Goal: Task Accomplishment & Management: Use online tool/utility

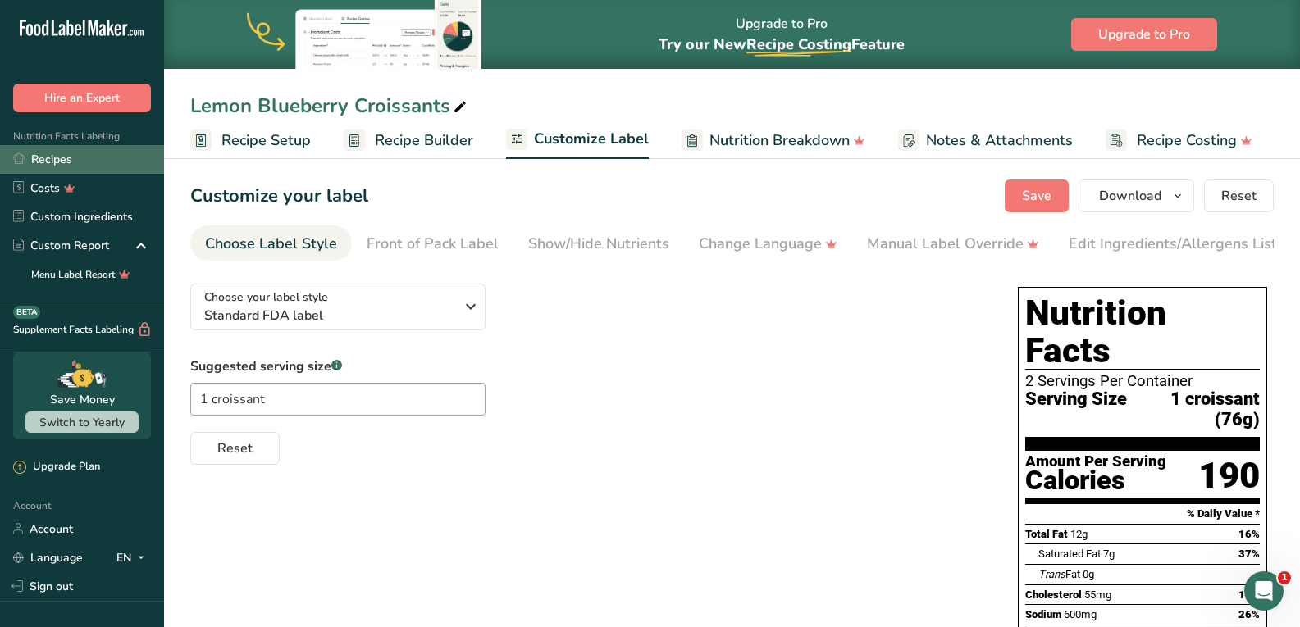
click at [62, 163] on link "Recipes" at bounding box center [82, 159] width 164 height 29
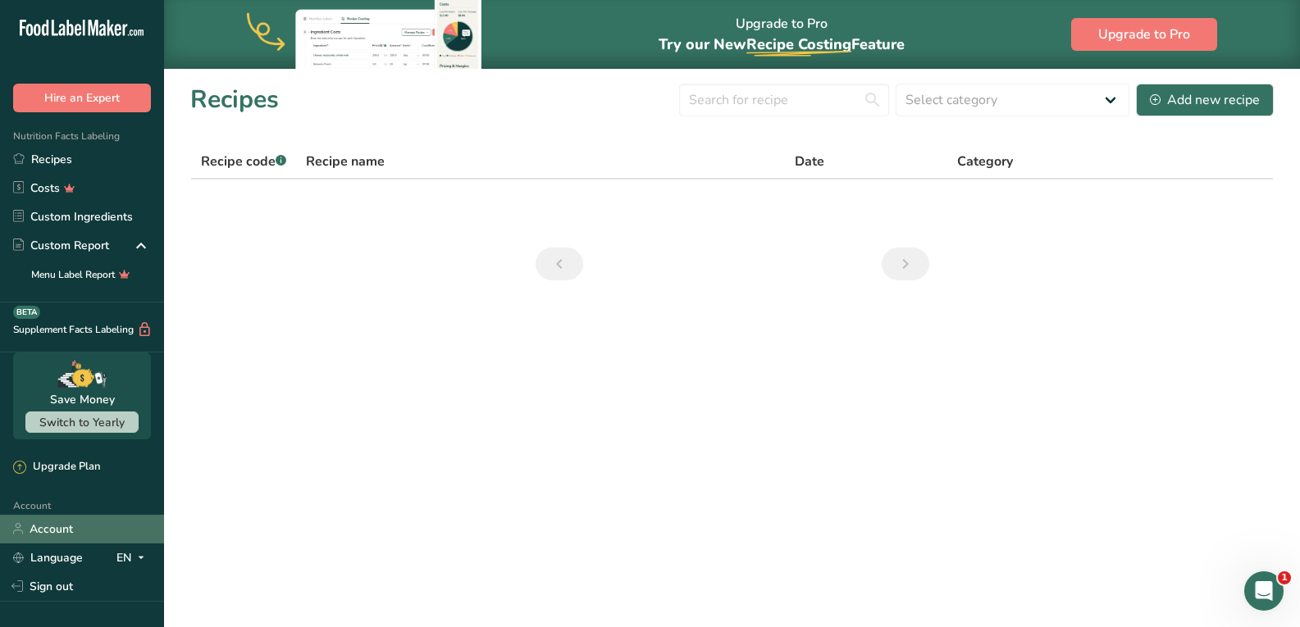
click at [33, 533] on link "Account" at bounding box center [82, 529] width 164 height 29
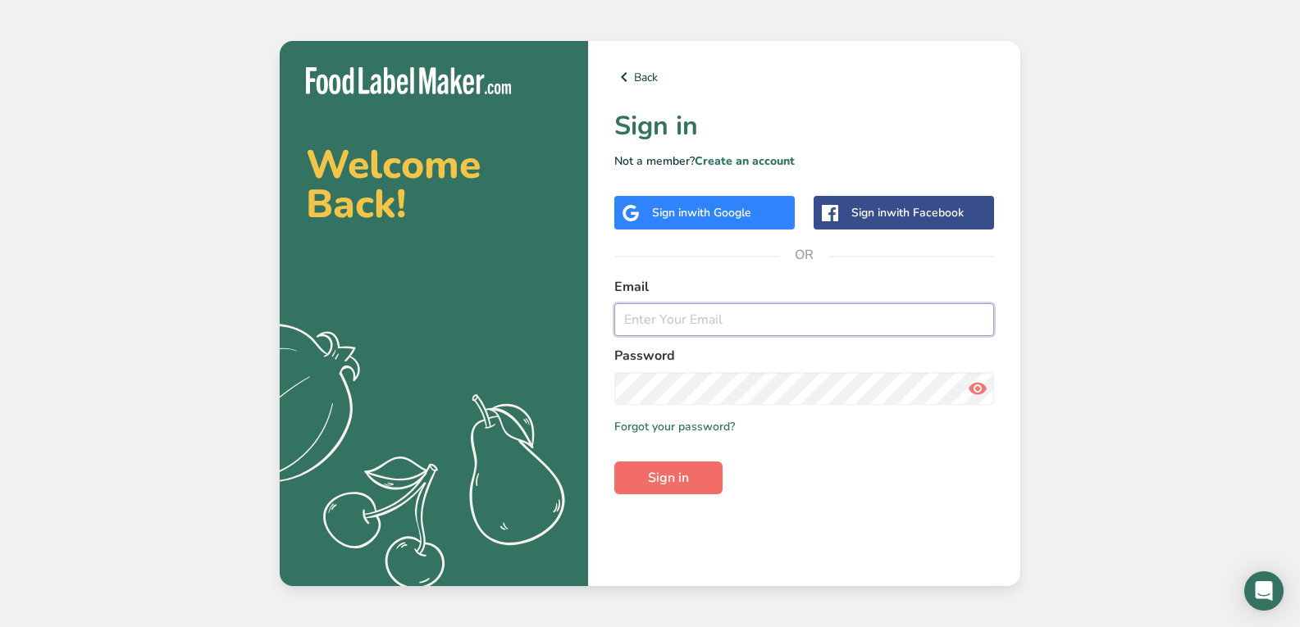
type input "[EMAIL_ADDRESS][DOMAIN_NAME]"
click at [699, 481] on button "Sign in" at bounding box center [668, 478] width 108 height 33
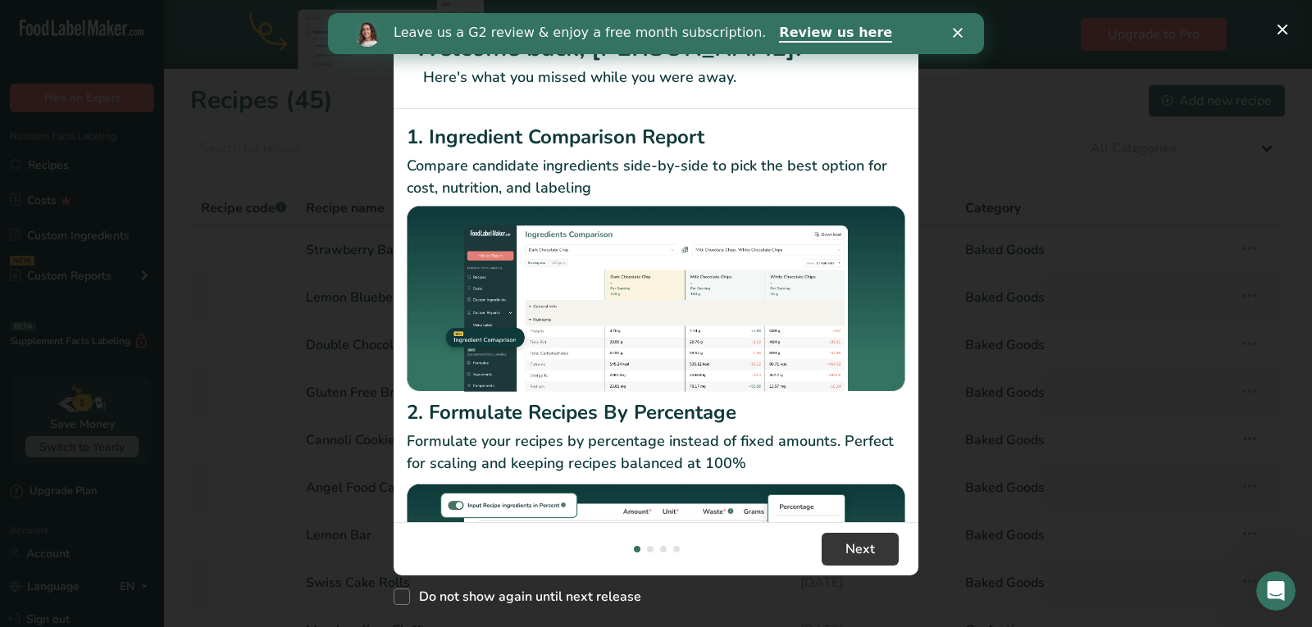
click at [952, 33] on div "Leave us a G2 review & enjoy a free month subscription. Review us here" at bounding box center [656, 34] width 656 height 28
click at [956, 33] on icon "Close" at bounding box center [958, 33] width 10 height 10
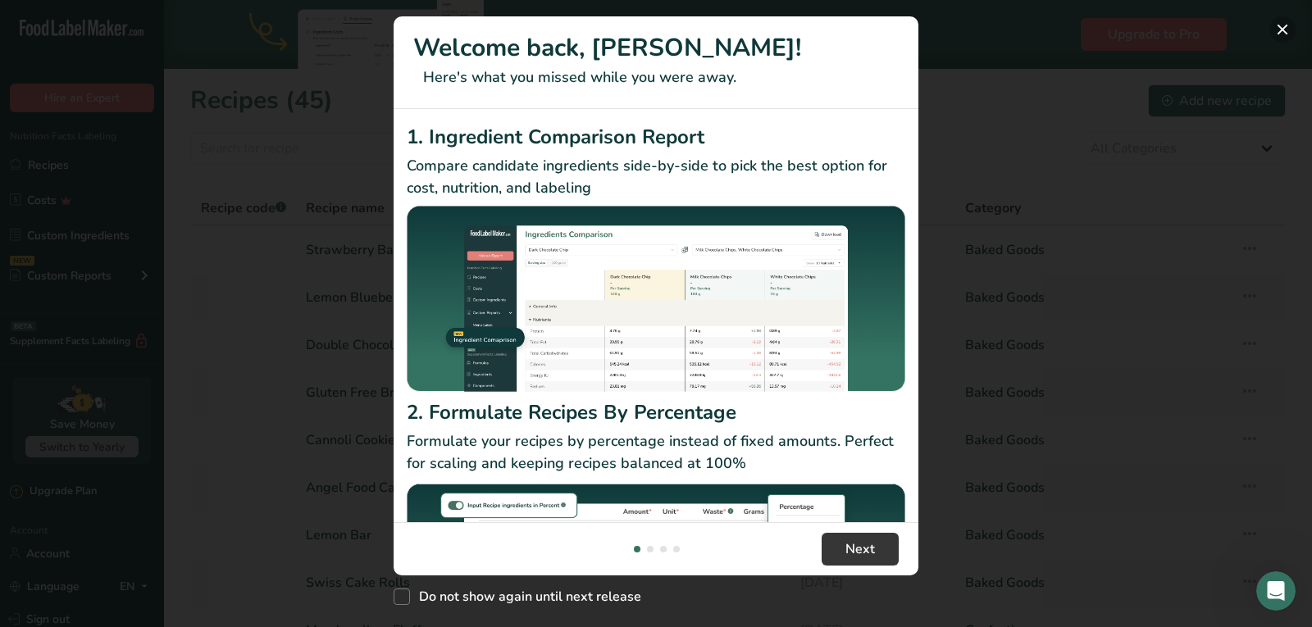
click at [1284, 30] on button "New Features" at bounding box center [1282, 29] width 26 height 26
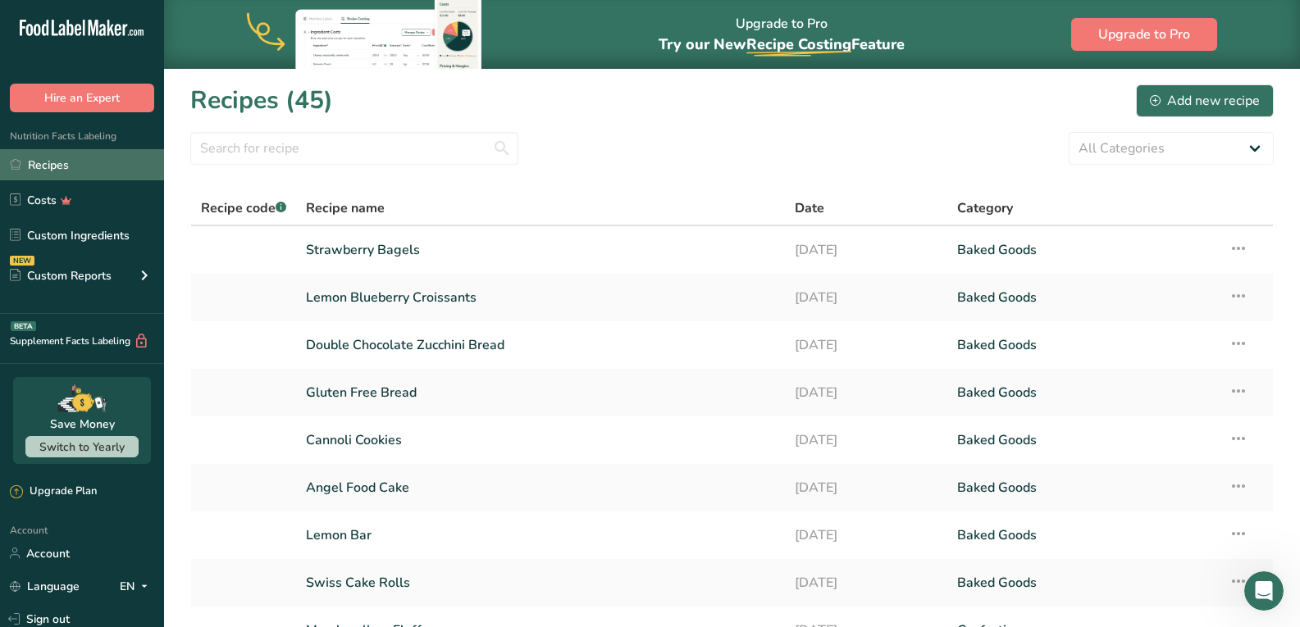
click at [42, 161] on link "Recipes" at bounding box center [82, 164] width 164 height 31
click at [1164, 111] on button "Add new recipe" at bounding box center [1205, 100] width 138 height 33
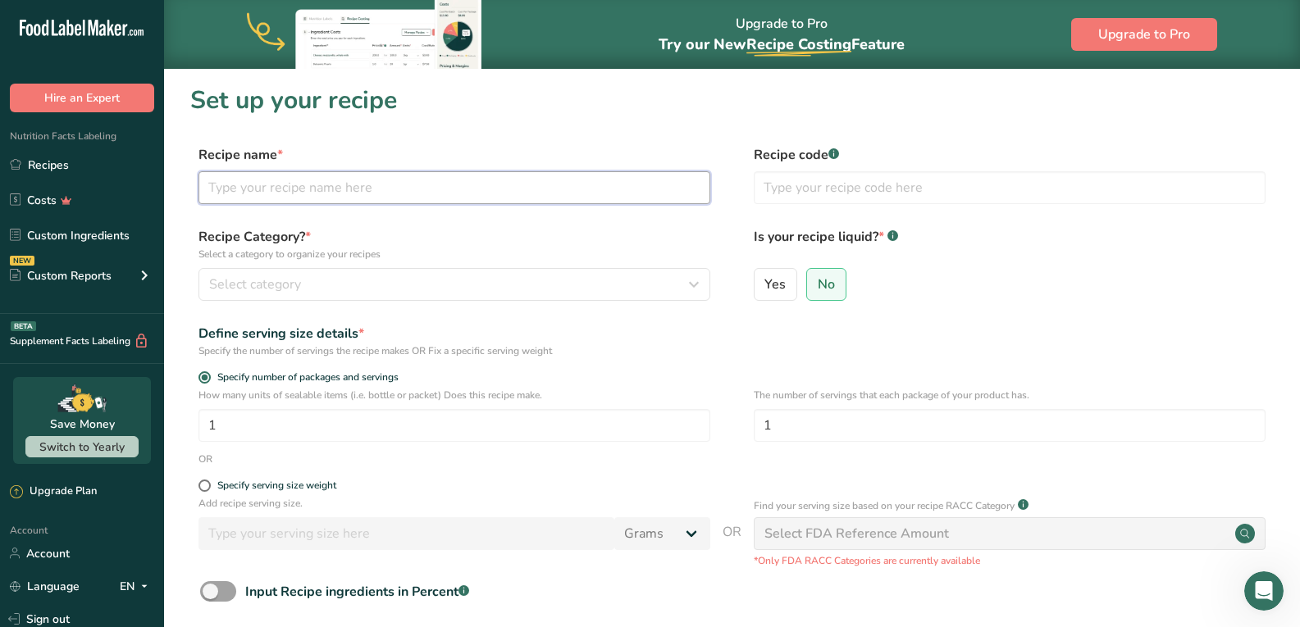
click at [590, 185] on input "text" at bounding box center [454, 187] width 512 height 33
type input "Protein Bread"
click at [42, 148] on div "Nutrition Facts Labeling Recipes Costs Custom Ingredients NEW Custom Reports Me…" at bounding box center [82, 213] width 164 height 202
click at [52, 175] on link "Recipes" at bounding box center [82, 164] width 164 height 31
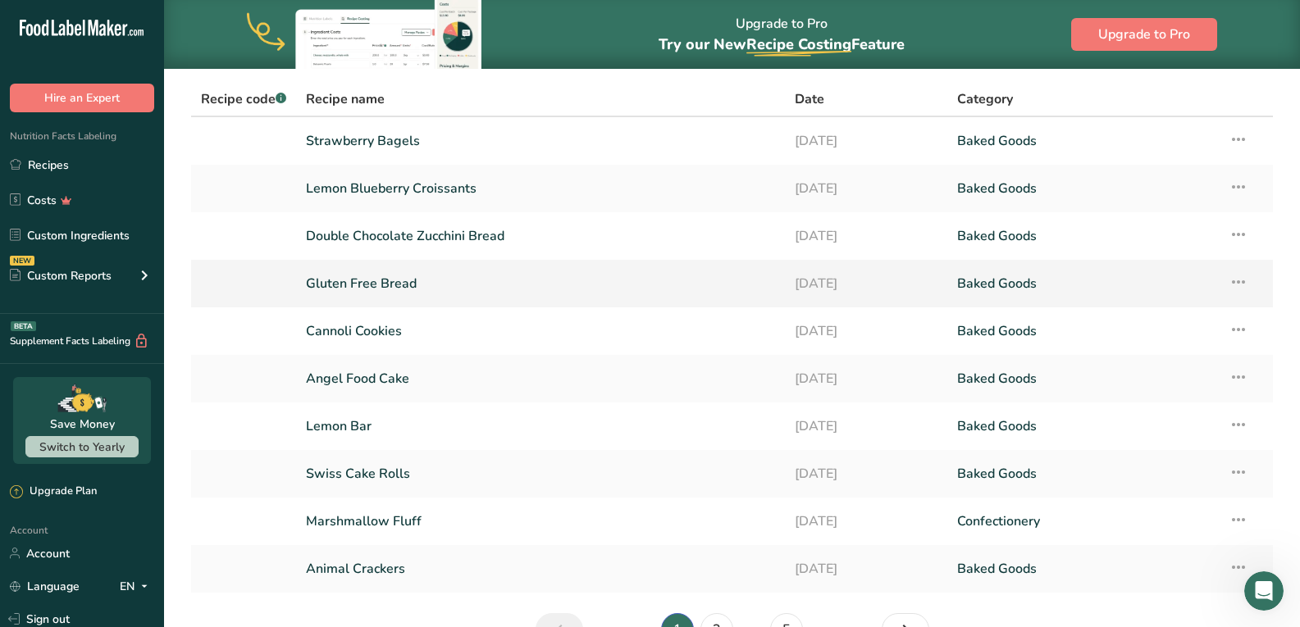
scroll to position [207, 0]
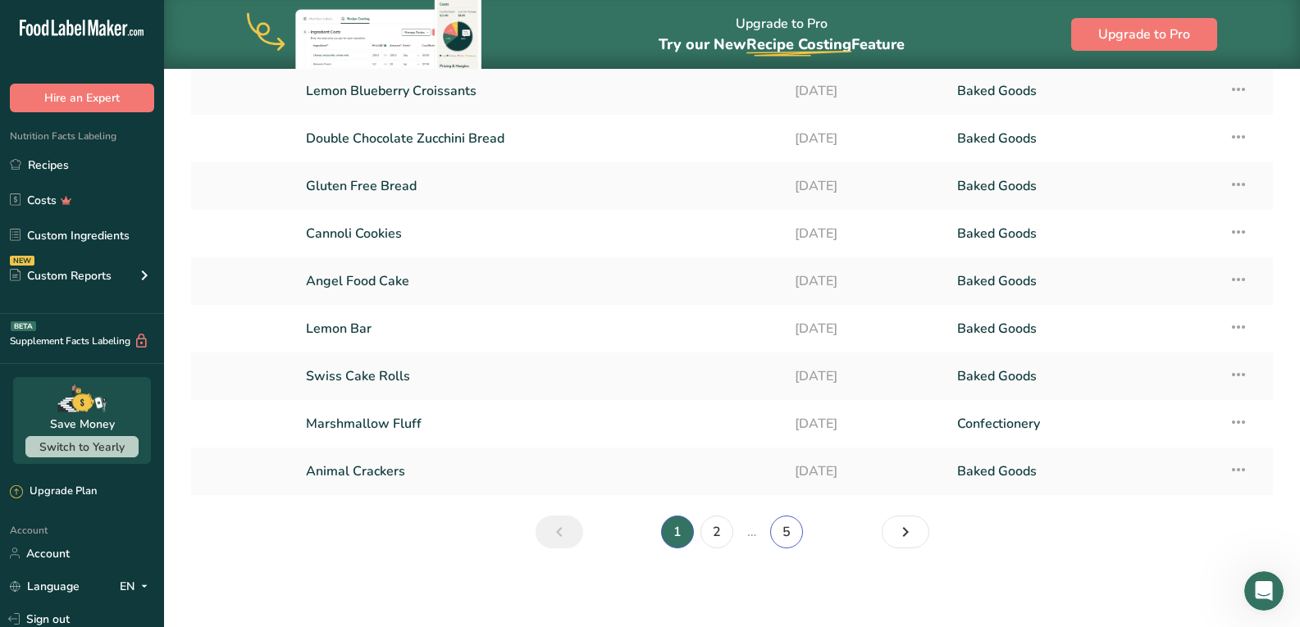
click at [788, 529] on link "5" at bounding box center [786, 532] width 33 height 33
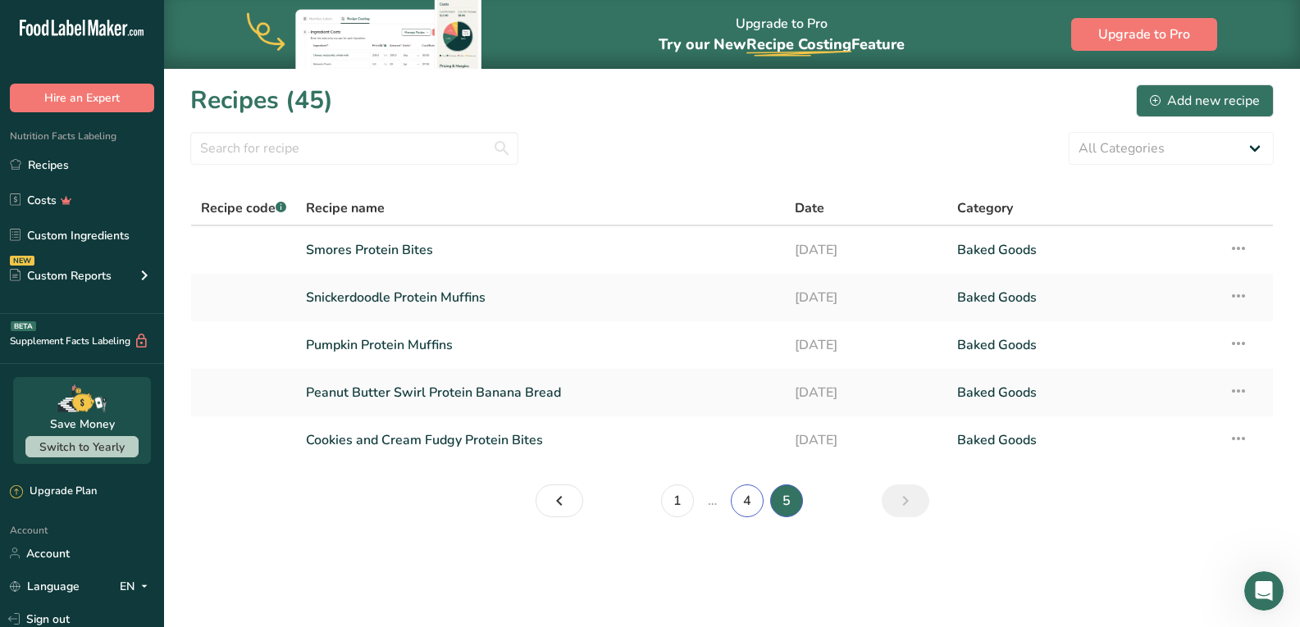
click at [748, 506] on link "4" at bounding box center [747, 501] width 33 height 33
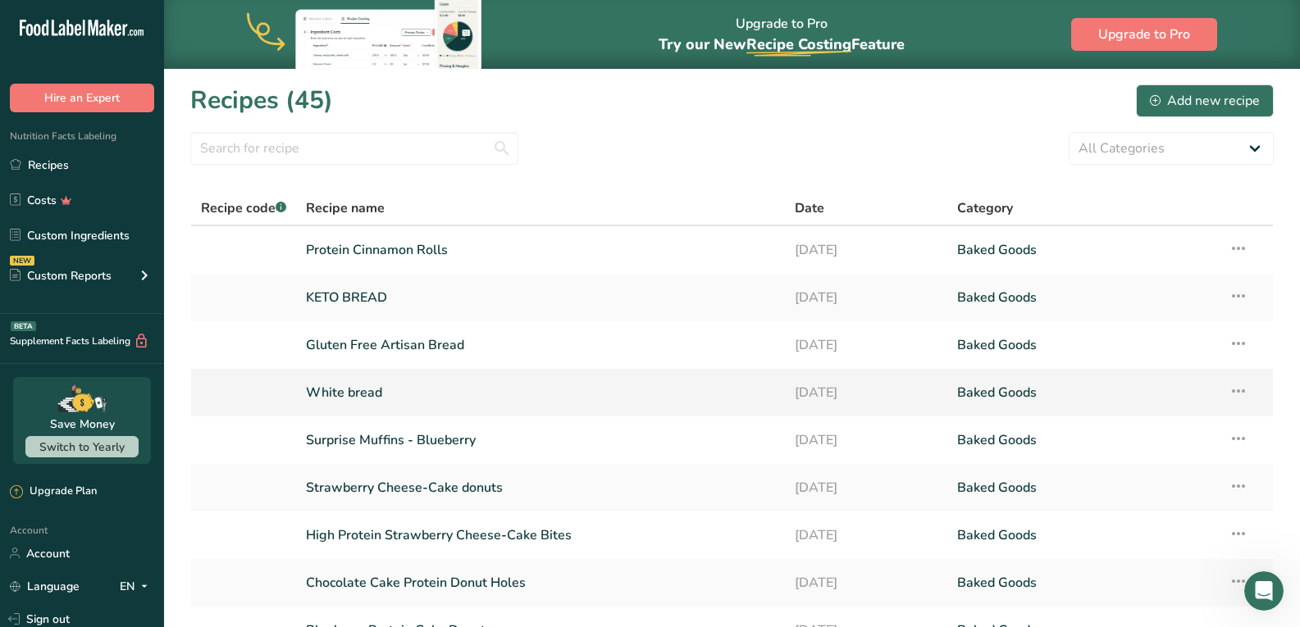
click at [412, 390] on link "White bread" at bounding box center [540, 393] width 468 height 34
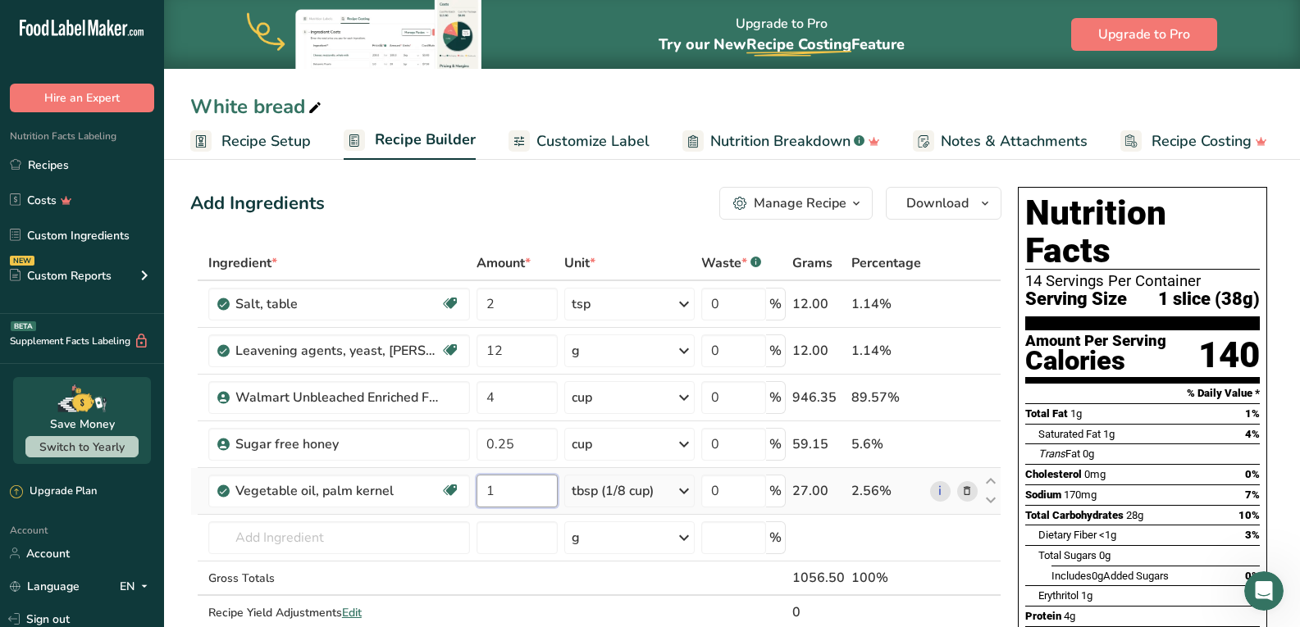
click at [518, 498] on input "1" at bounding box center [516, 491] width 81 height 33
type input "2"
click at [968, 442] on div "Ingredient * Amount * Unit * Waste * .a-a{fill:#347362;}.b-a{fill:#fff;} Grams …" at bounding box center [595, 455] width 811 height 418
click at [972, 444] on icon at bounding box center [966, 444] width 11 height 17
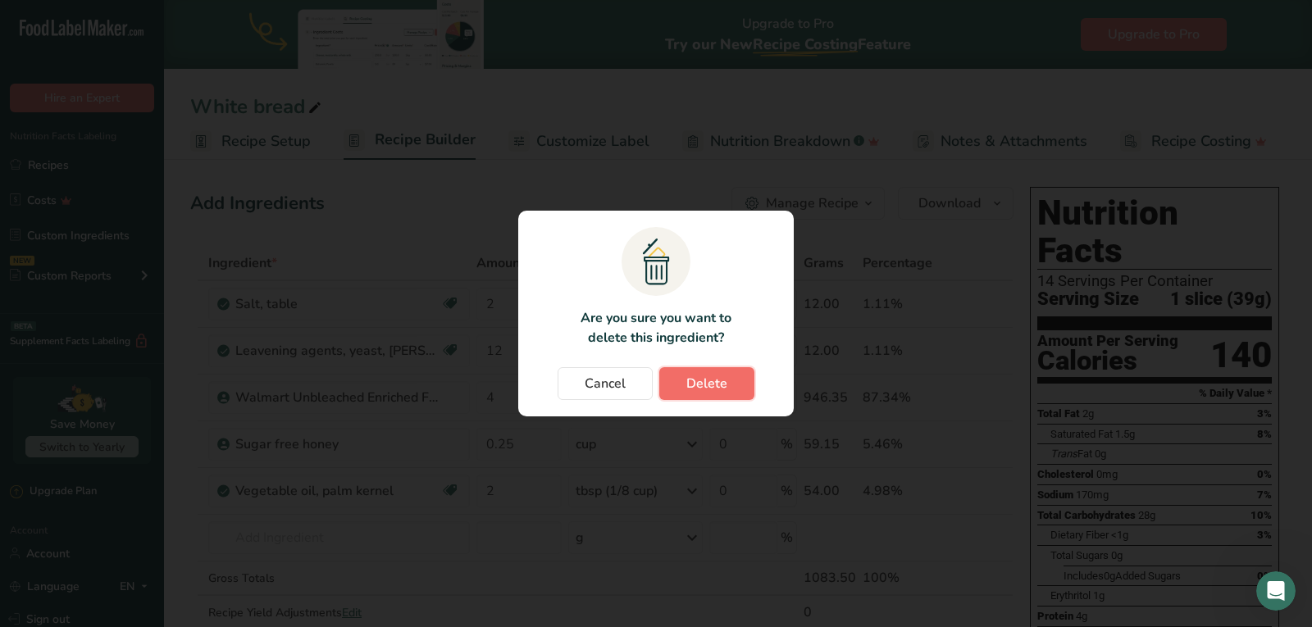
click at [709, 383] on span "Delete" at bounding box center [706, 384] width 41 height 20
type input "2"
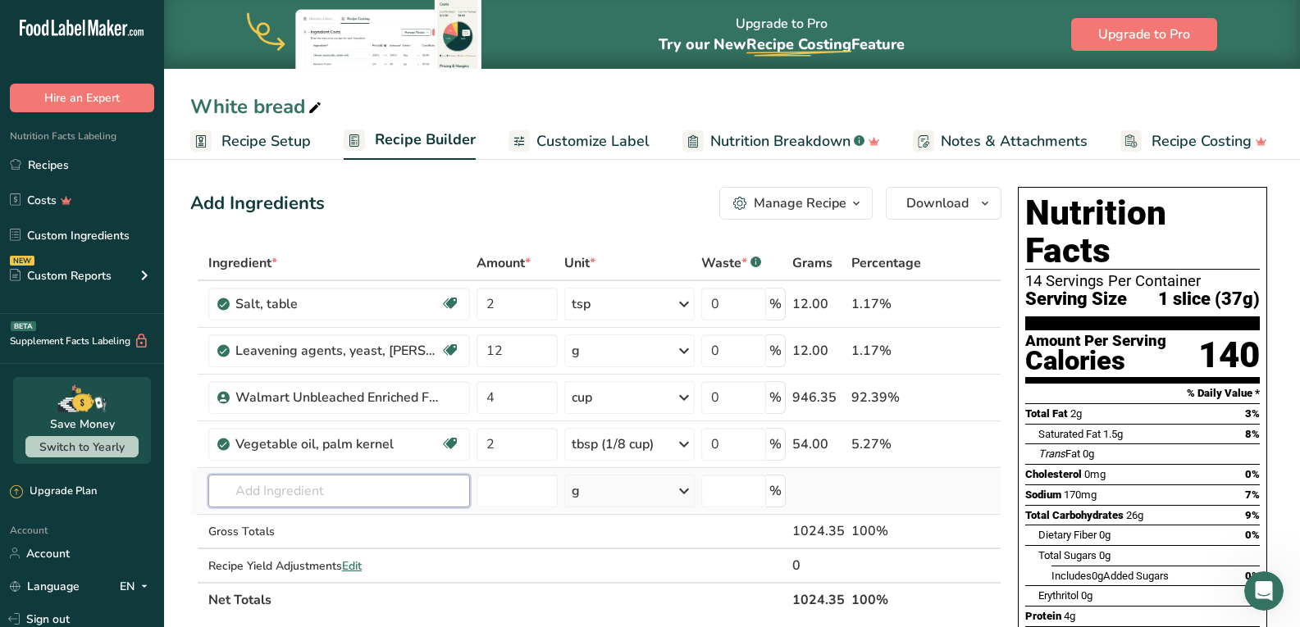
click at [335, 494] on input "text" at bounding box center [339, 491] width 262 height 33
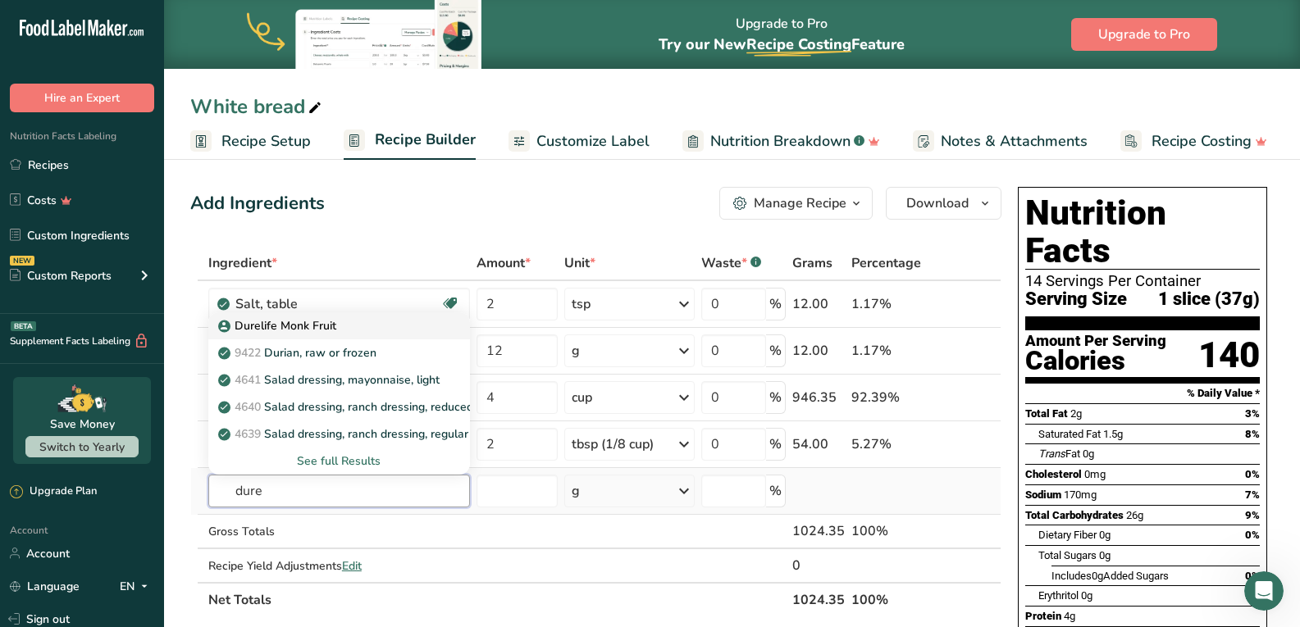
type input "dure"
click at [326, 328] on p "Durelife Monk Fruit" at bounding box center [278, 325] width 115 height 17
type input "Durelife Monk Fruit"
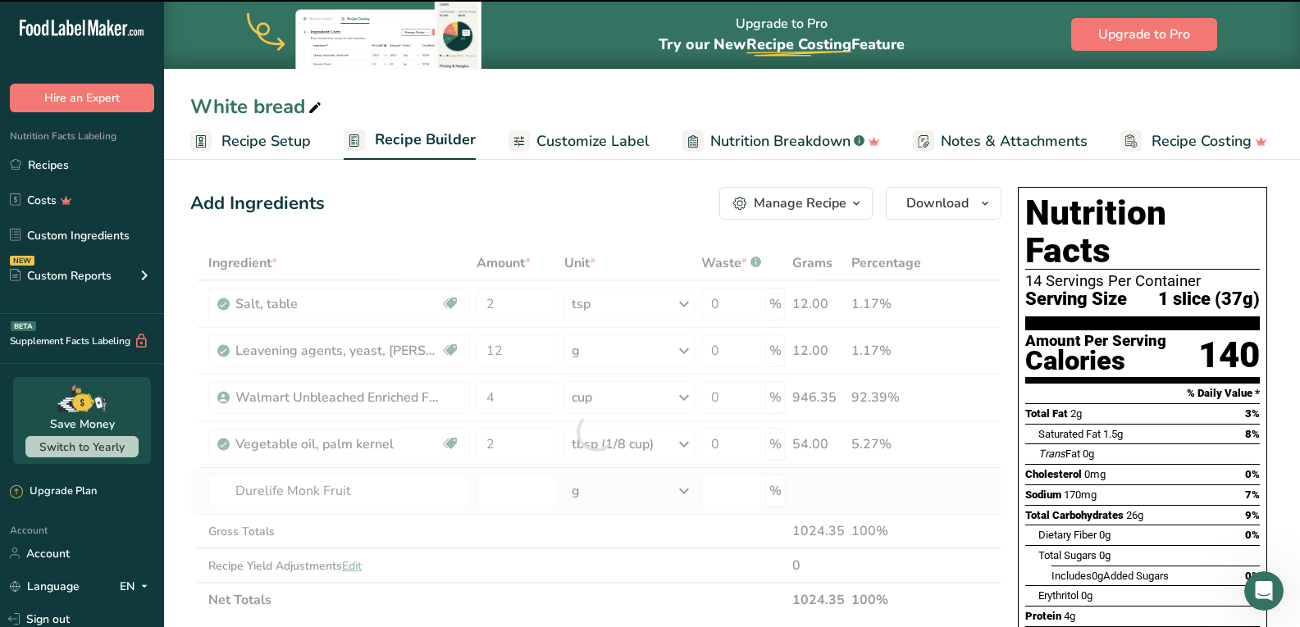
type input "0"
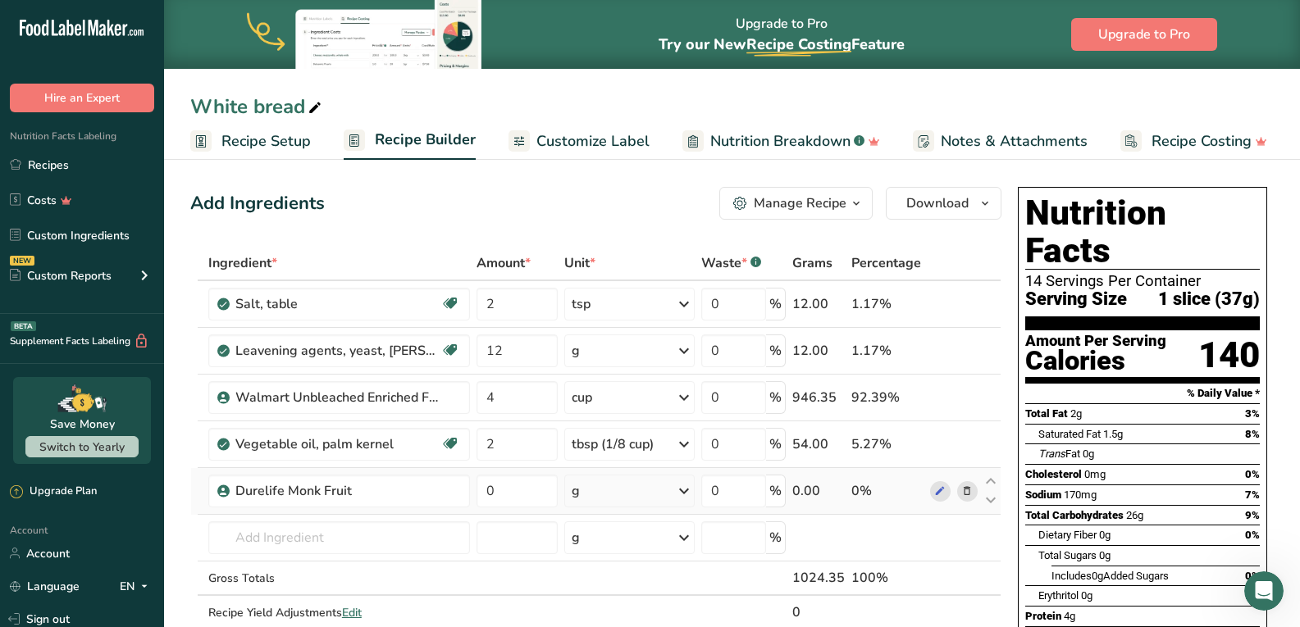
click at [631, 494] on div "g" at bounding box center [629, 491] width 130 height 33
click at [523, 485] on input "0" at bounding box center [516, 491] width 81 height 33
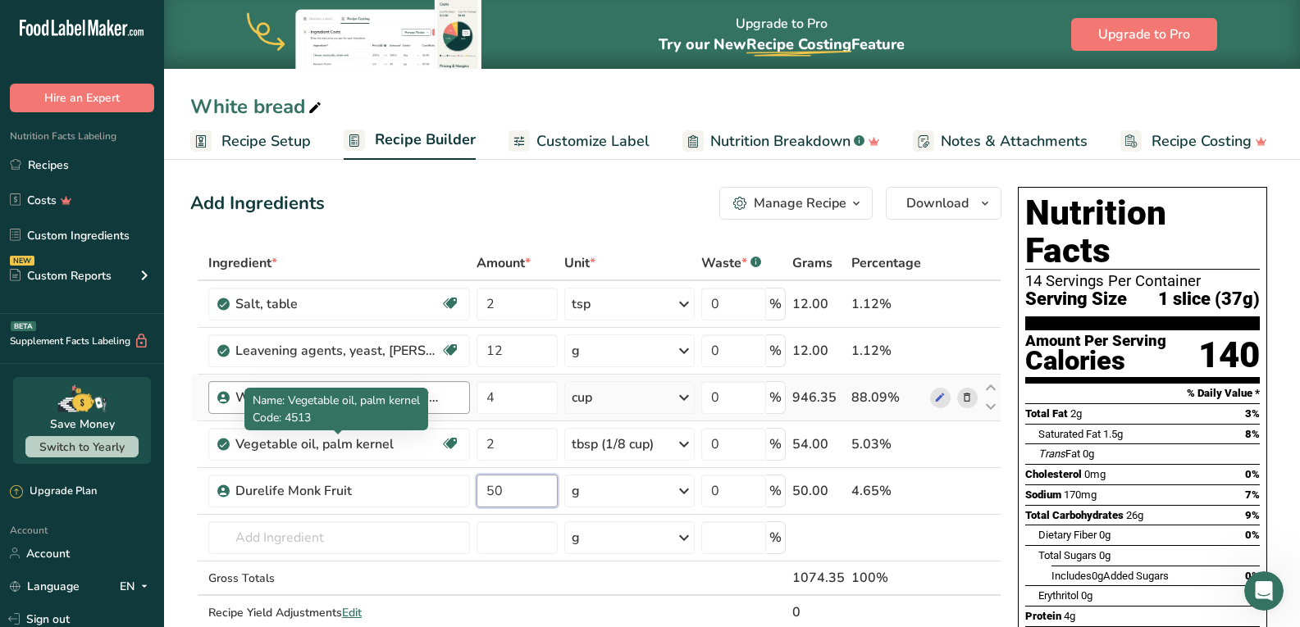
type input "50"
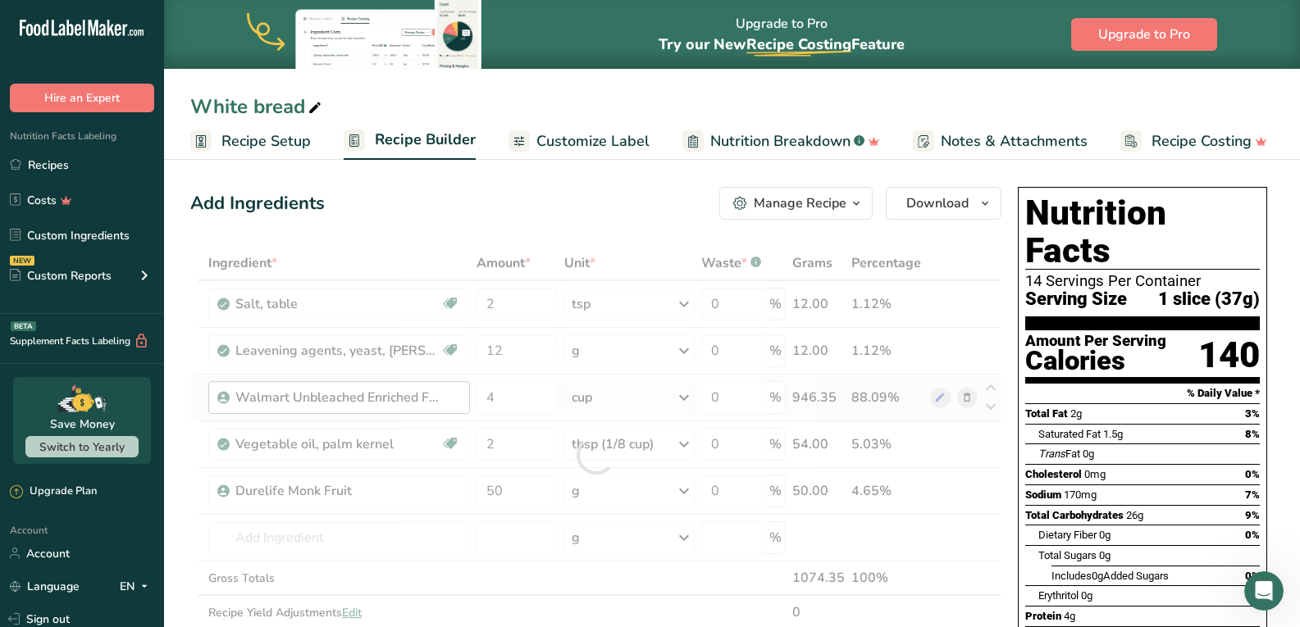
click at [335, 385] on div "Ingredient * Amount * Unit * Waste * .a-a{fill:#347362;}.b-a{fill:#fff;} Grams …" at bounding box center [595, 455] width 811 height 418
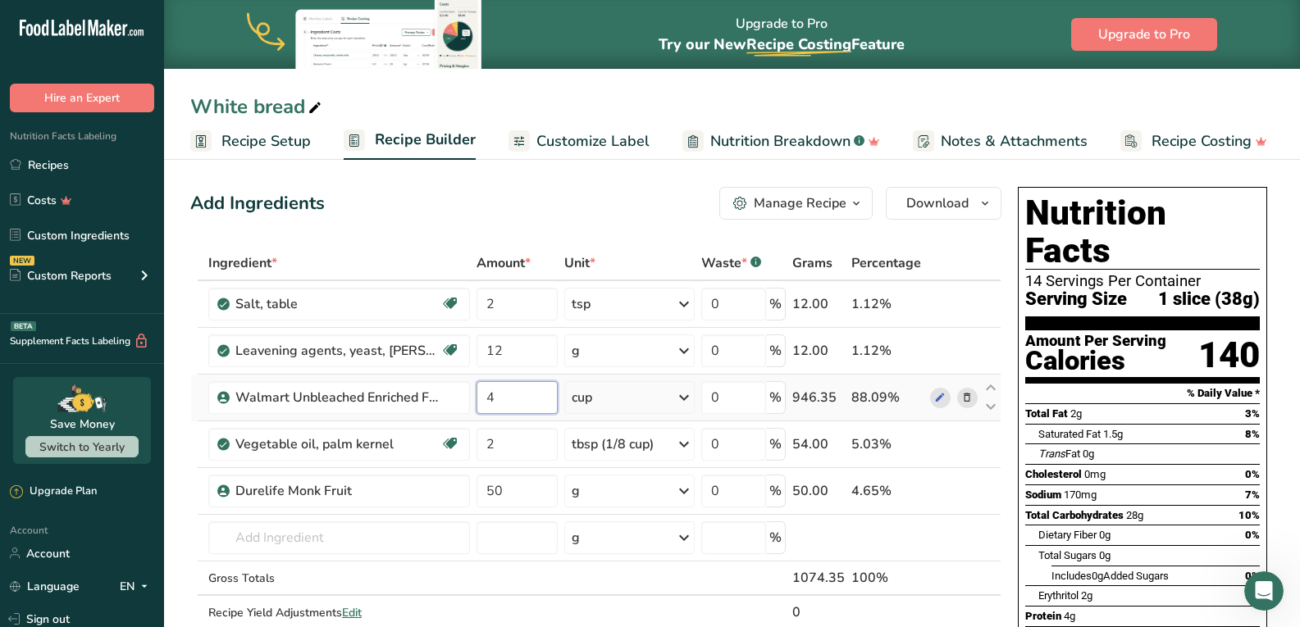
click at [539, 402] on input "4" at bounding box center [516, 397] width 81 height 33
type input "4.6"
click at [379, 530] on div "Ingredient * Amount * Unit * Waste * .a-a{fill:#347362;}.b-a{fill:#fff;} Grams …" at bounding box center [595, 455] width 811 height 418
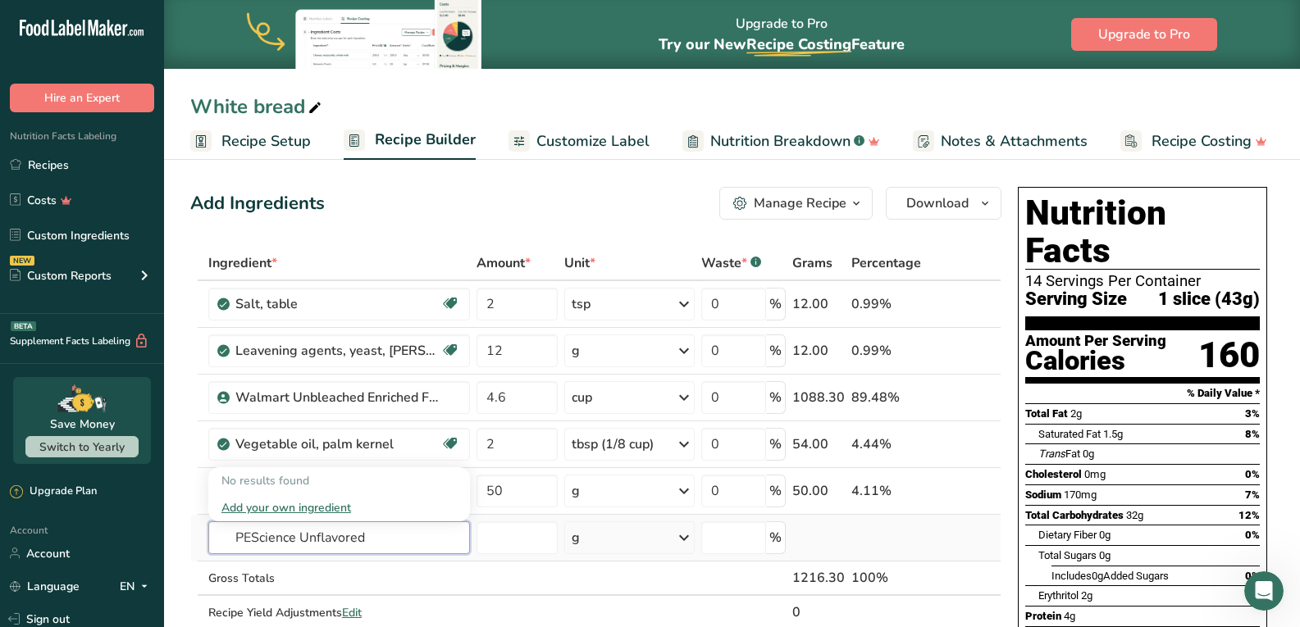
type input "PEScience Unflavored"
click at [340, 507] on div "Add your own ingredient" at bounding box center [338, 507] width 235 height 17
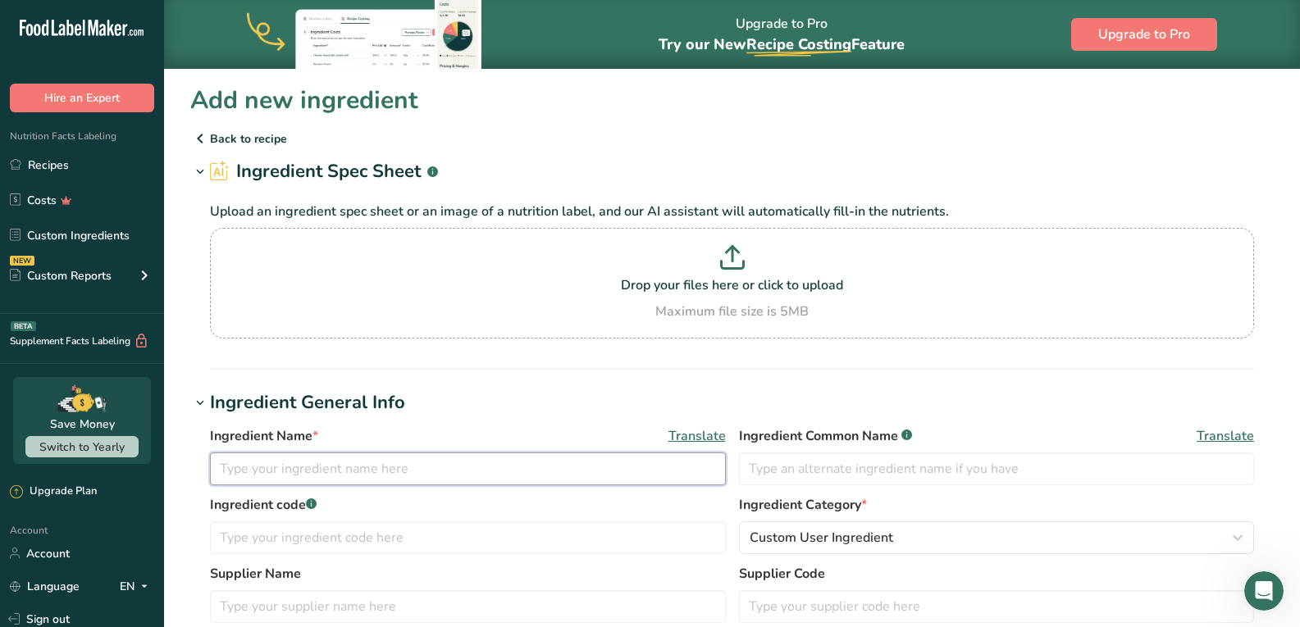
click at [349, 465] on input "text" at bounding box center [468, 469] width 516 height 33
type input "PEScience Unflavored Powder"
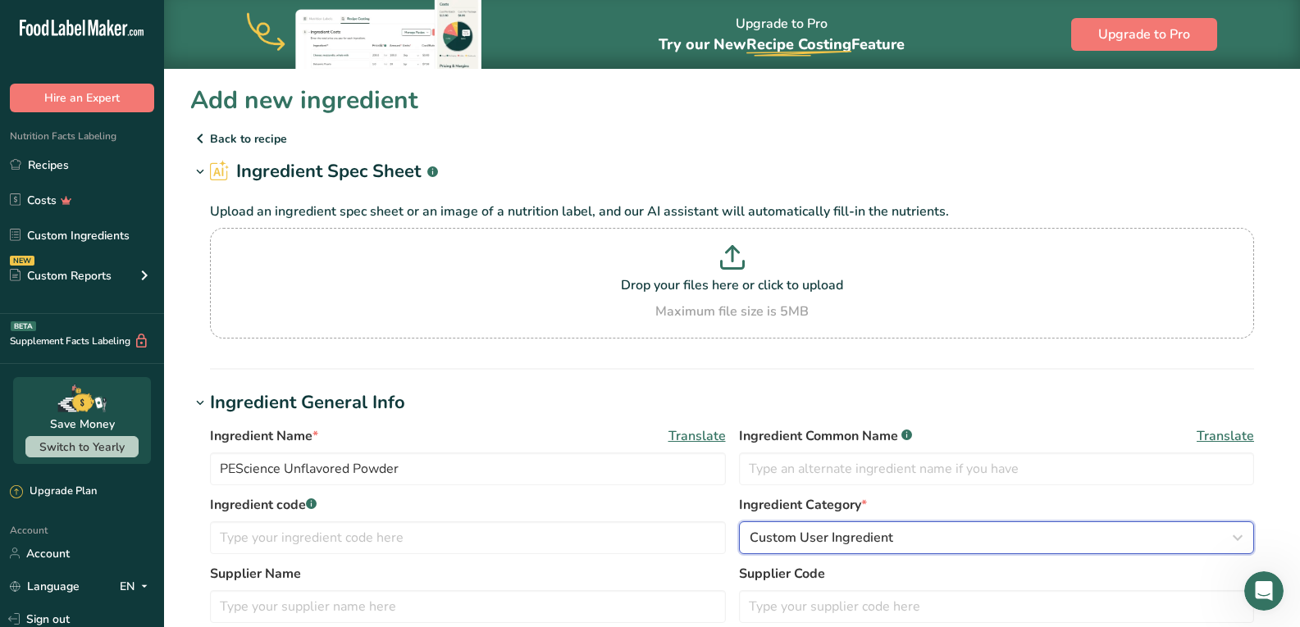
click at [892, 534] on div "Custom User Ingredient" at bounding box center [992, 538] width 485 height 20
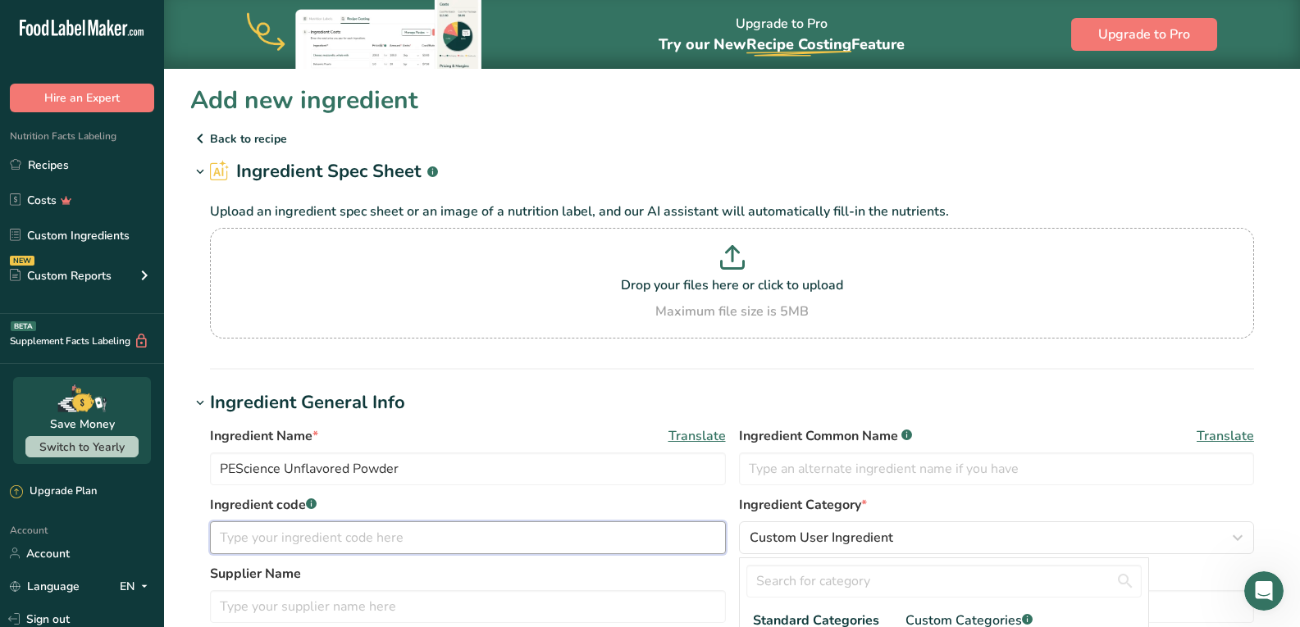
click at [648, 544] on input "text" at bounding box center [468, 538] width 516 height 33
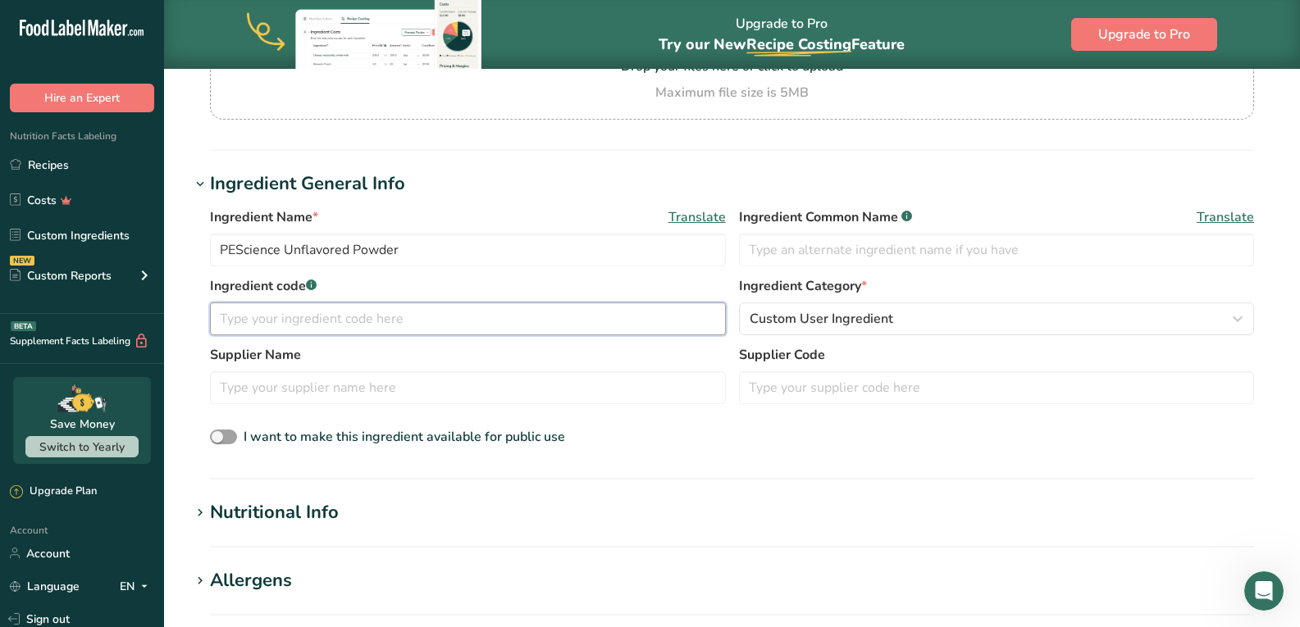
scroll to position [328, 0]
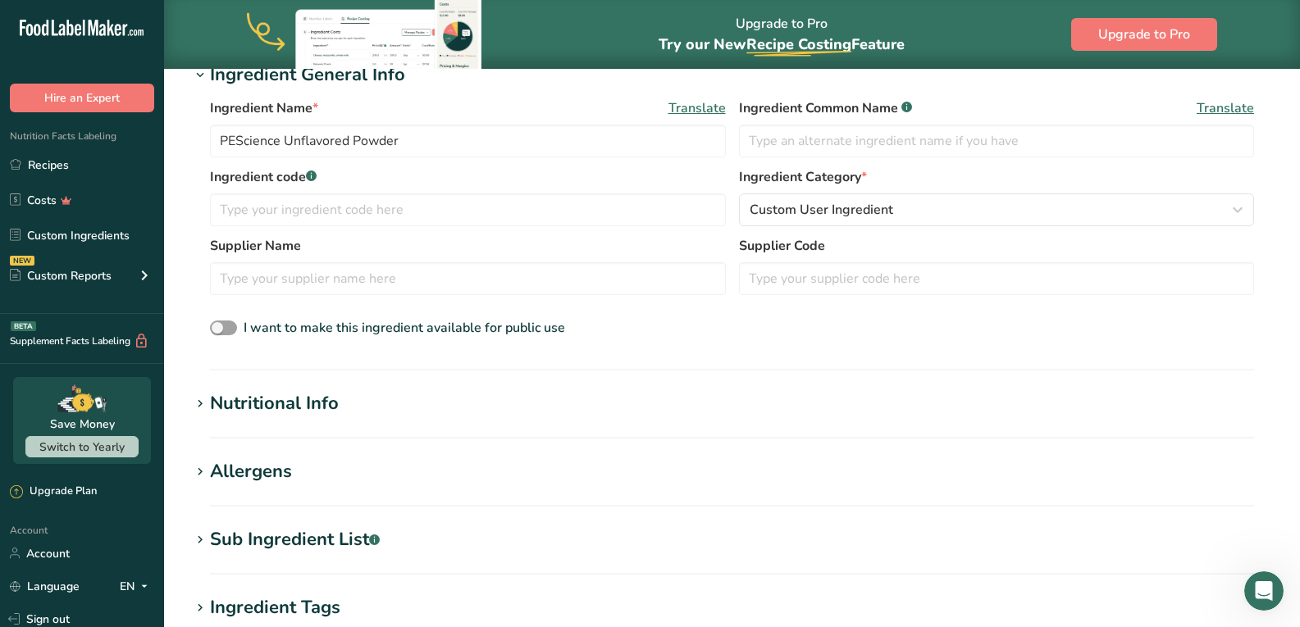
click at [344, 403] on h1 "Nutritional Info" at bounding box center [731, 403] width 1083 height 27
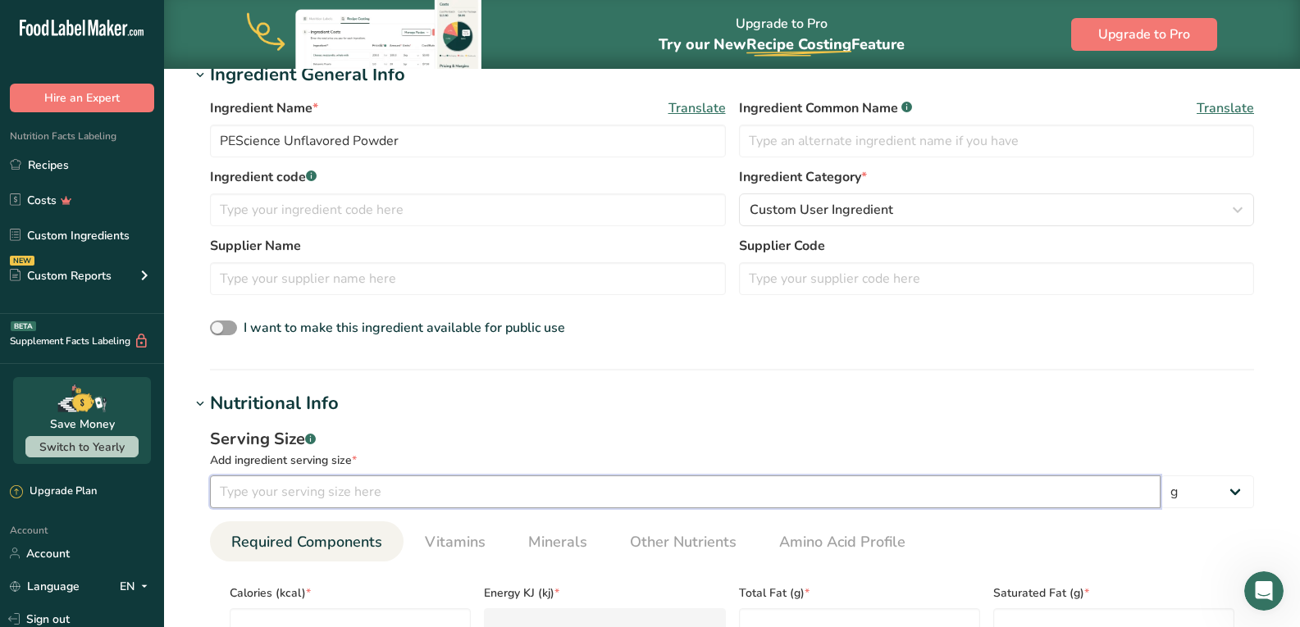
click at [345, 485] on input "number" at bounding box center [685, 492] width 950 height 33
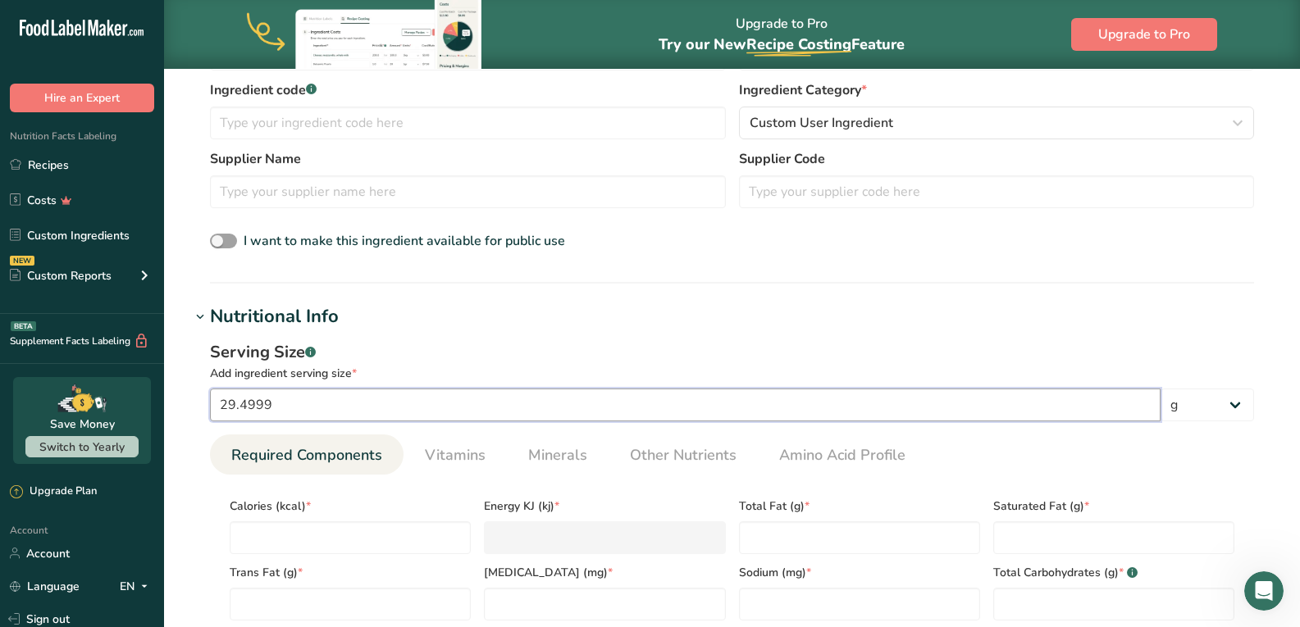
scroll to position [437, 0]
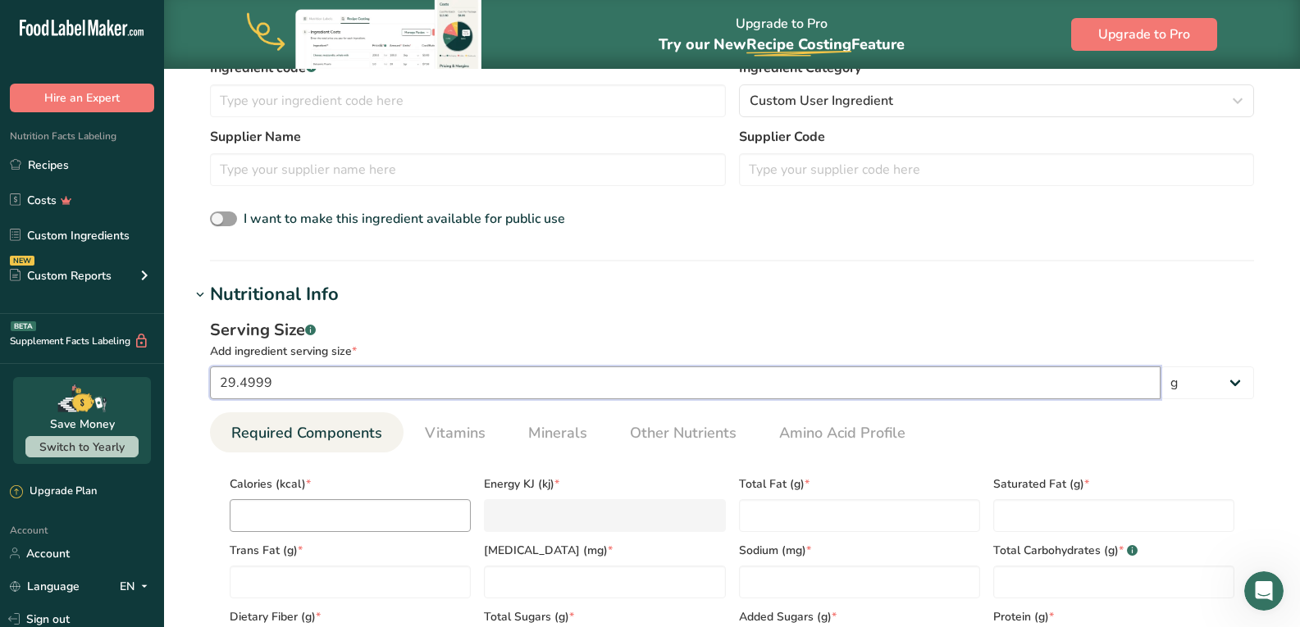
type input "29.4999"
click at [315, 512] on input "number" at bounding box center [350, 515] width 241 height 33
type input "1"
type KJ "4.2"
type input "11"
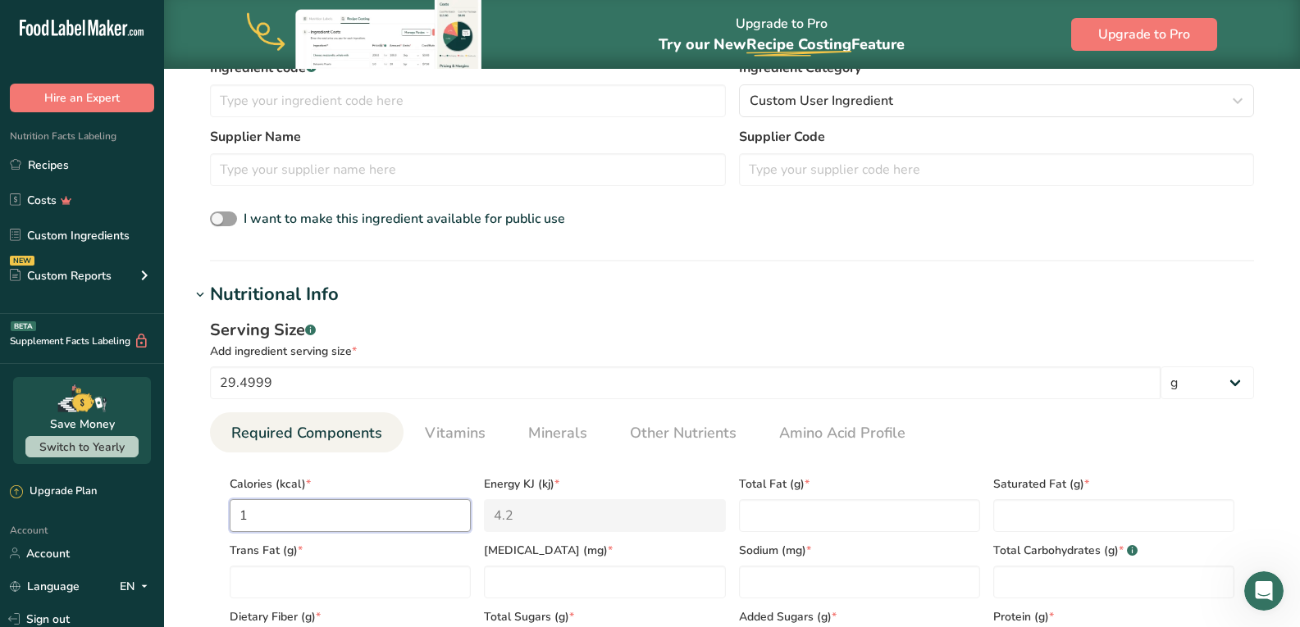
type KJ "46"
type input "110"
type KJ "460.2"
type input "110"
type Fat "1"
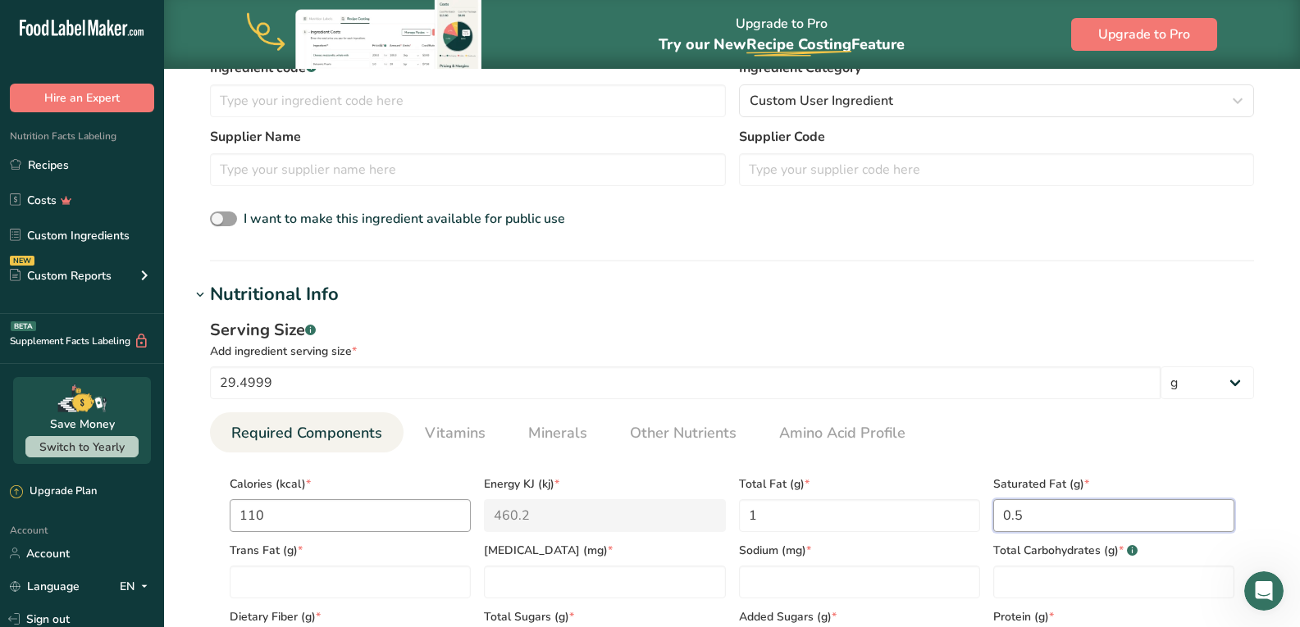
type Fat "0.5"
type Fat "0"
type input "30"
type input "230"
type Carbohydrates "2"
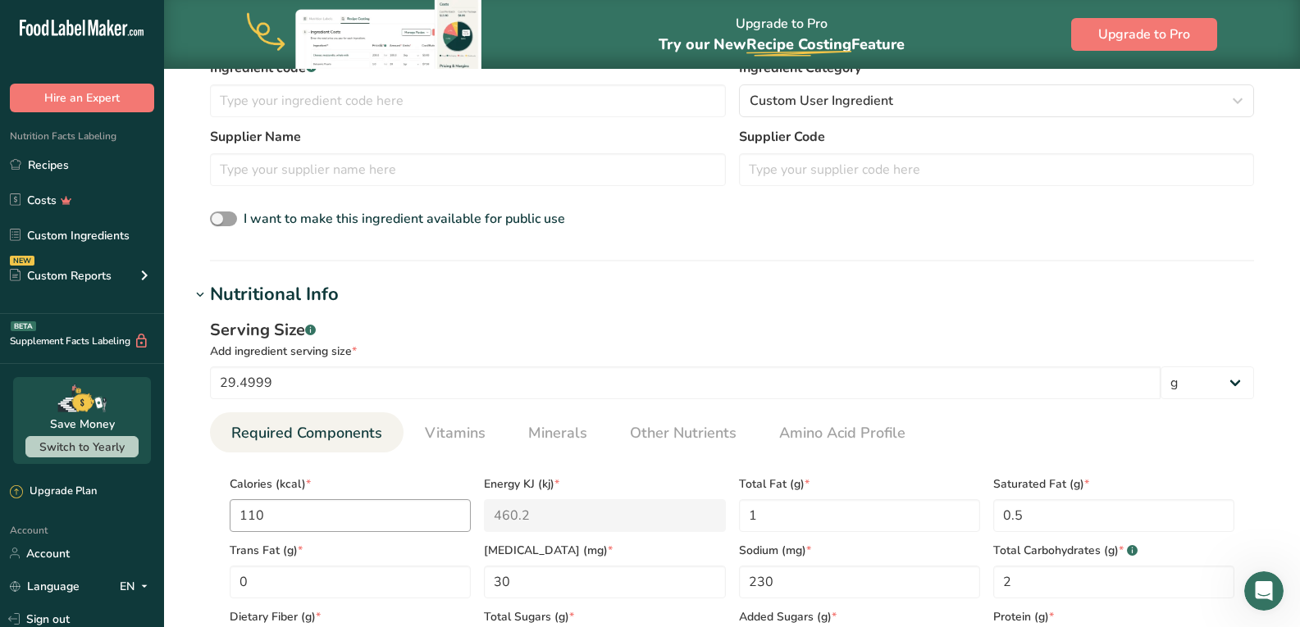
scroll to position [772, 0]
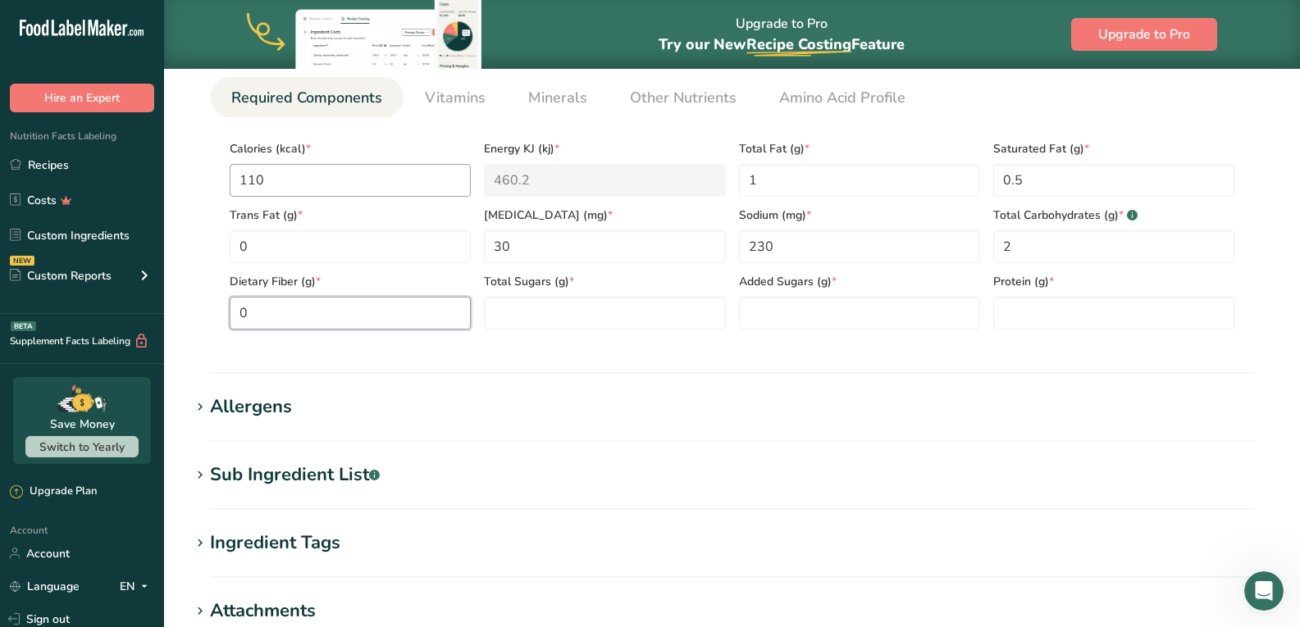
type Fiber "0"
type Sugars "1"
type Sugars "0"
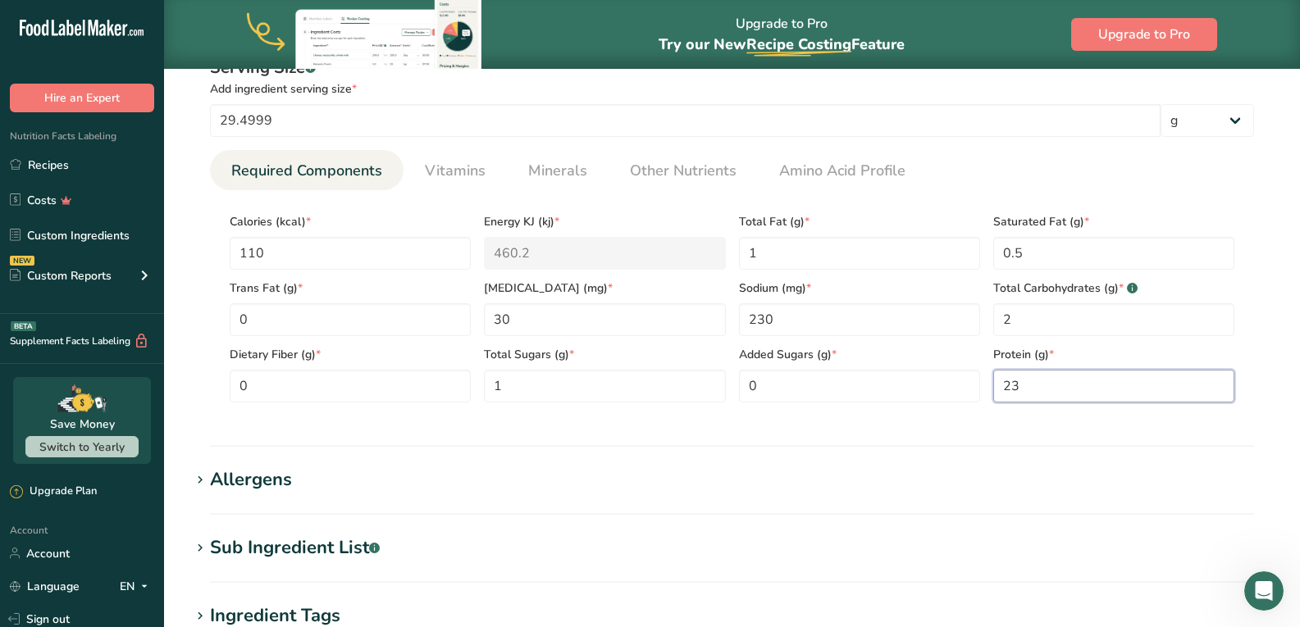
scroll to position [663, 0]
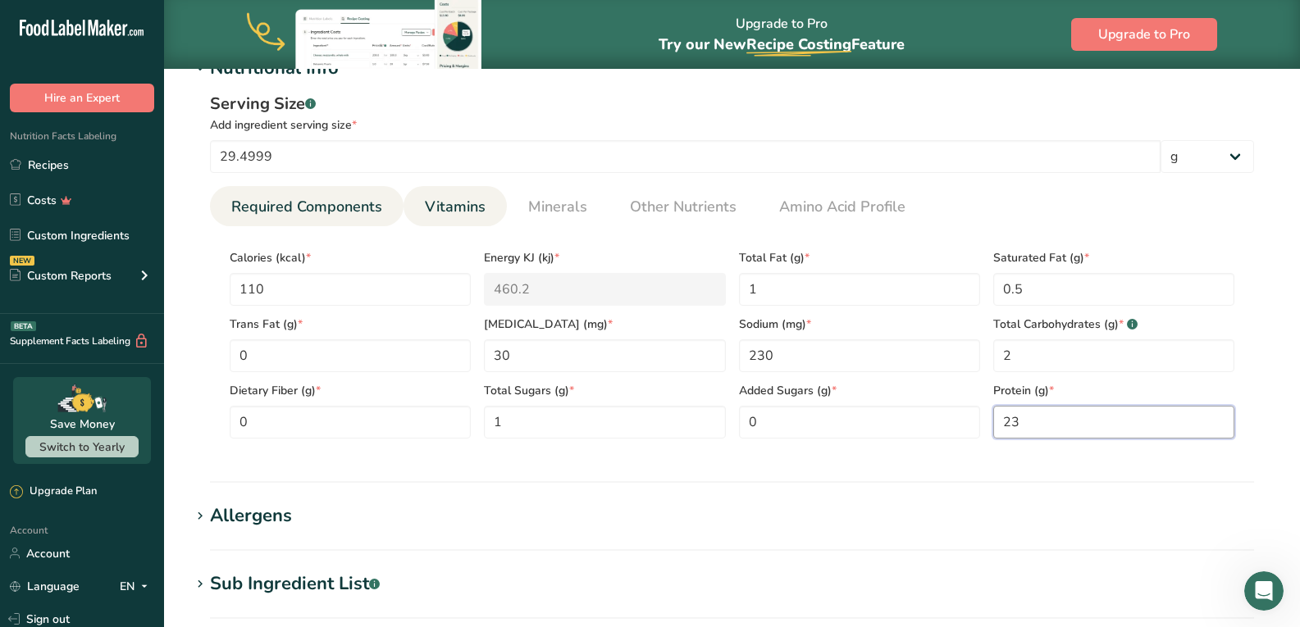
type input "23"
click at [463, 207] on span "Vitamins" at bounding box center [455, 207] width 61 height 22
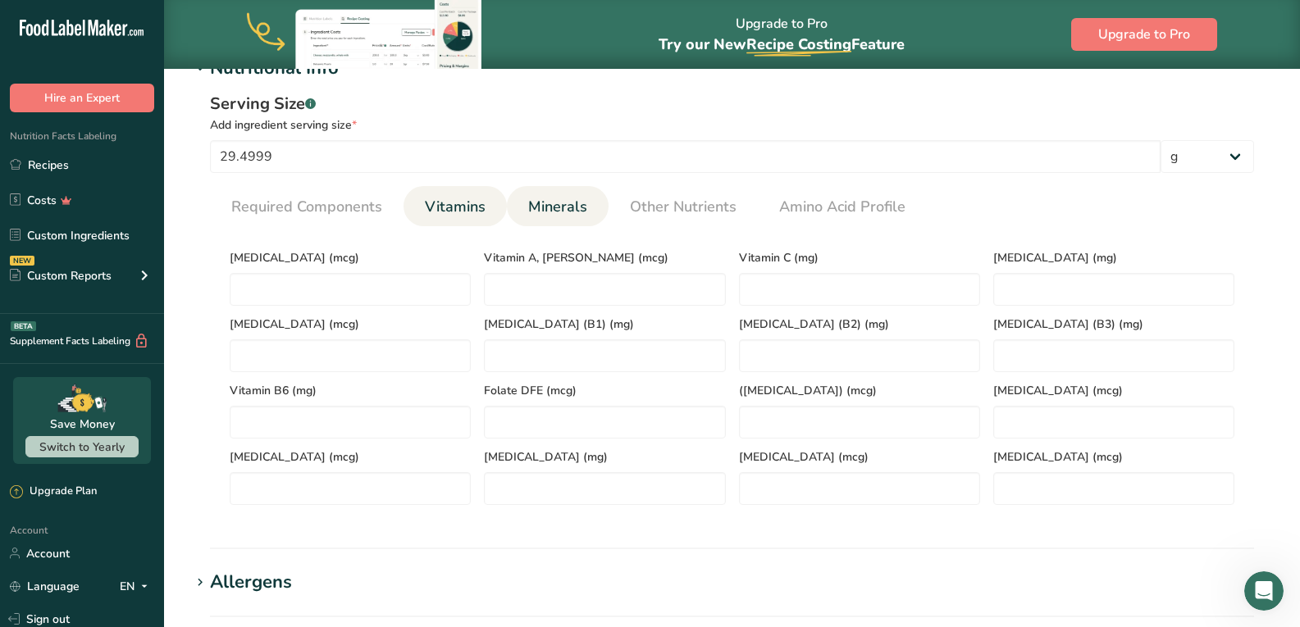
click at [567, 207] on span "Minerals" at bounding box center [557, 207] width 59 height 22
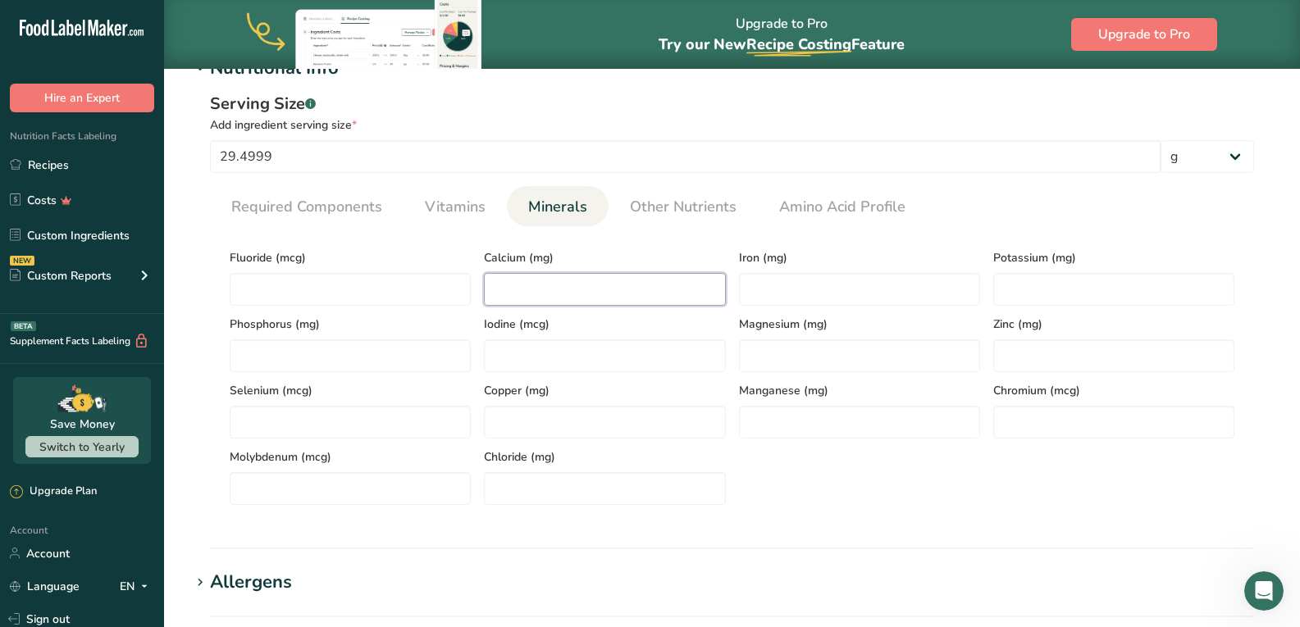
click at [530, 289] on input "number" at bounding box center [604, 289] width 241 height 33
type input "270"
click at [818, 545] on section "Nutritional Info Serving Size .a-a{fill:#347362;}.b-a{fill:#fff;} Add ingredien…" at bounding box center [731, 302] width 1083 height 494
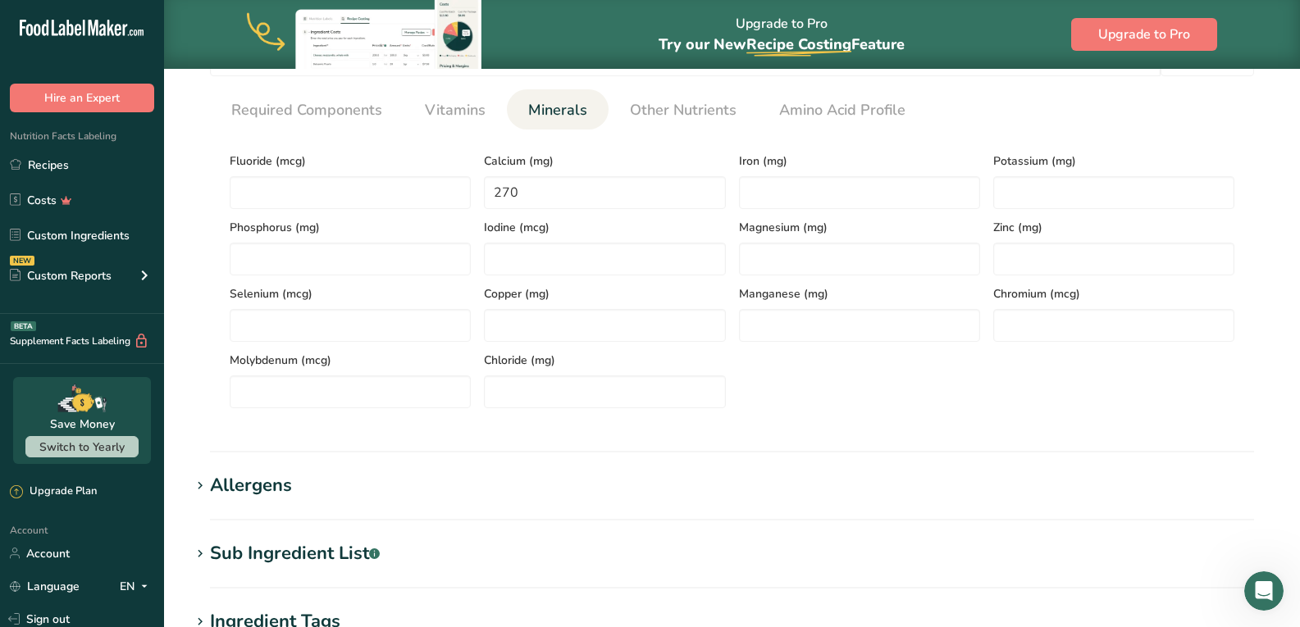
scroll to position [991, 0]
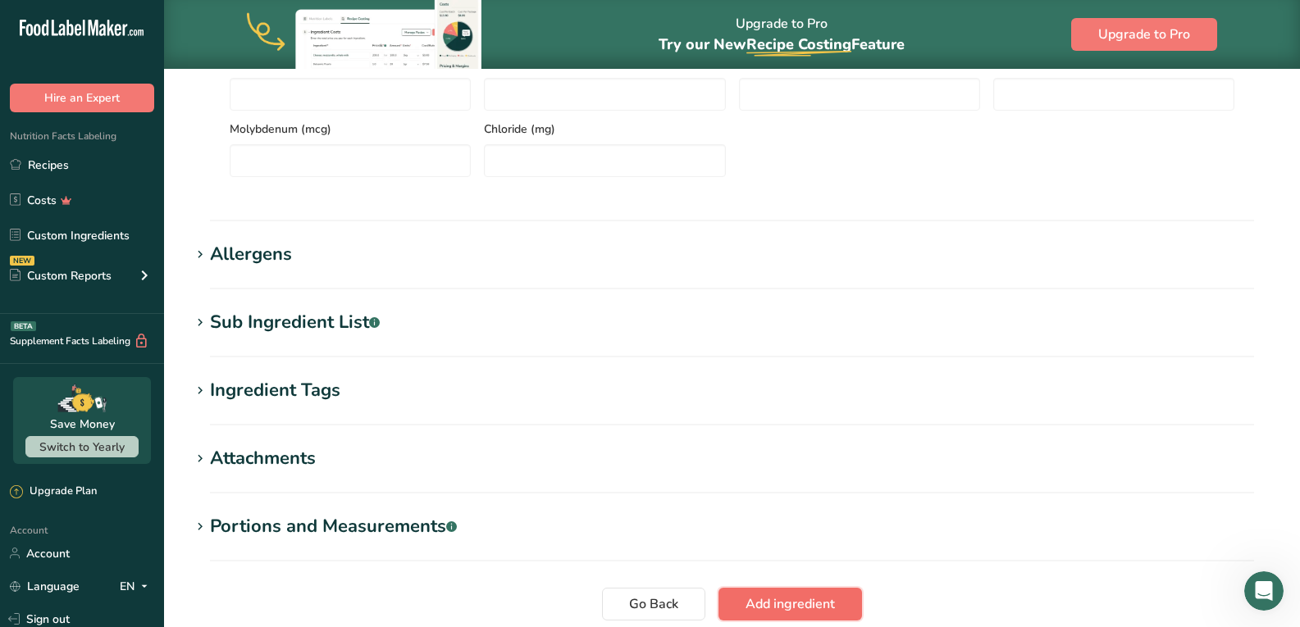
click at [792, 603] on span "Add ingredient" at bounding box center [789, 605] width 89 height 20
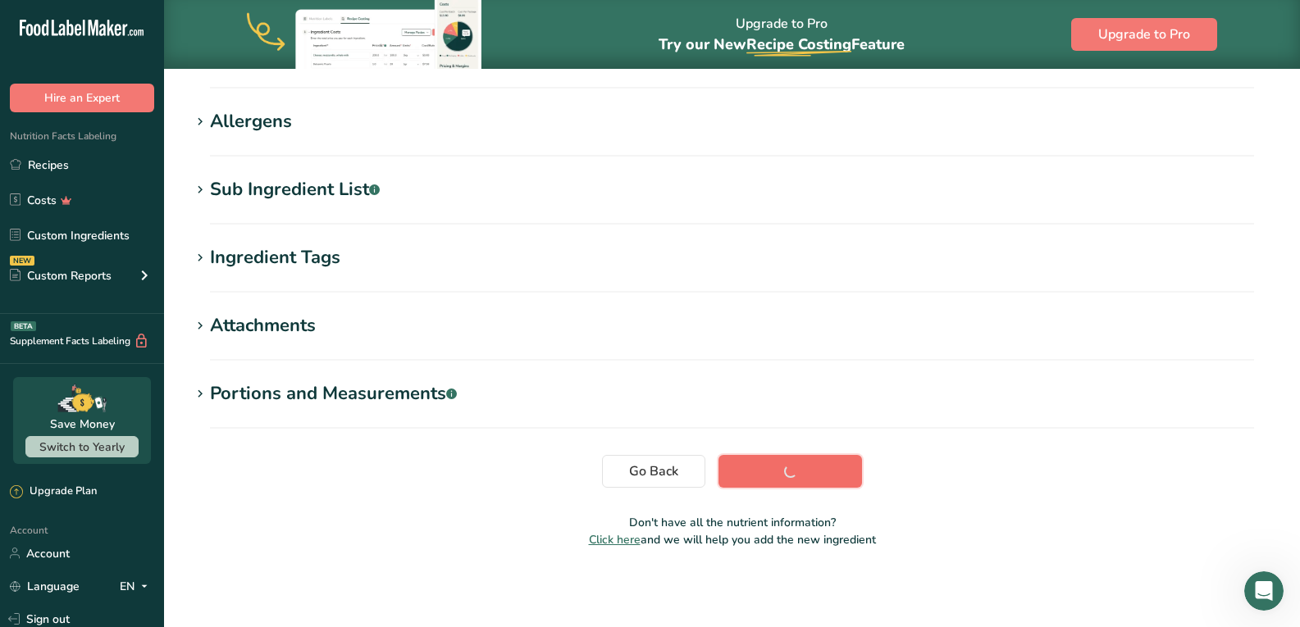
scroll to position [254, 0]
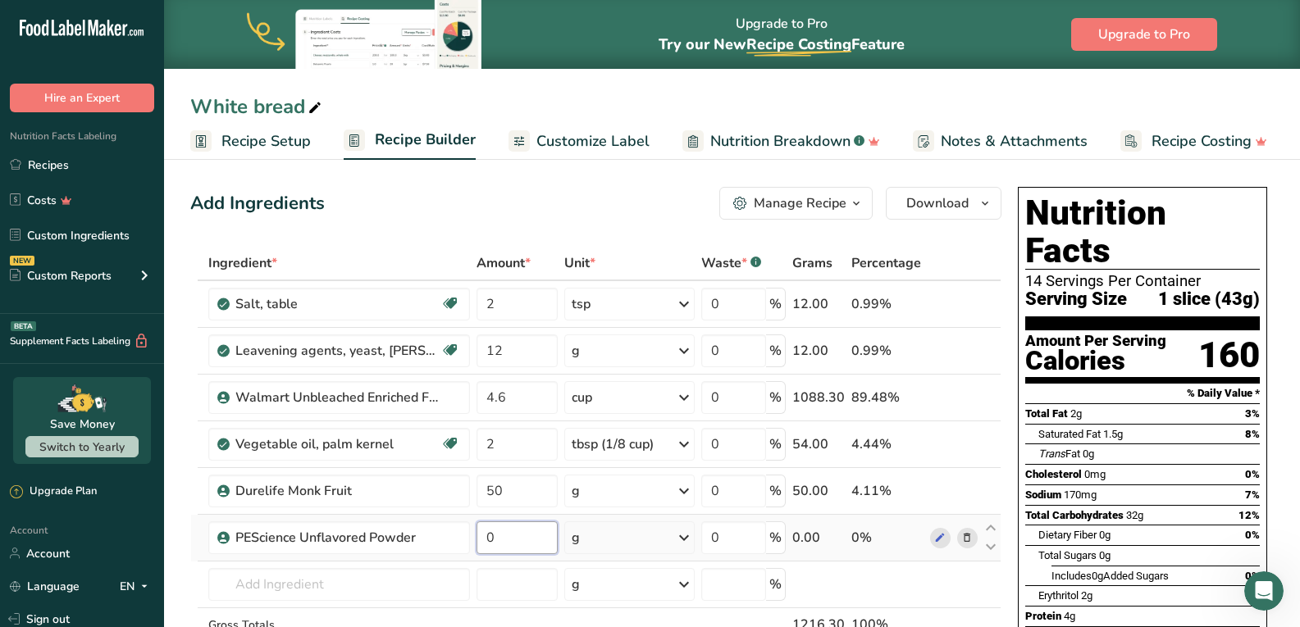
click at [531, 534] on input "0" at bounding box center [516, 538] width 81 height 33
type input "261"
click at [289, 142] on span "Recipe Setup" at bounding box center [265, 141] width 89 height 22
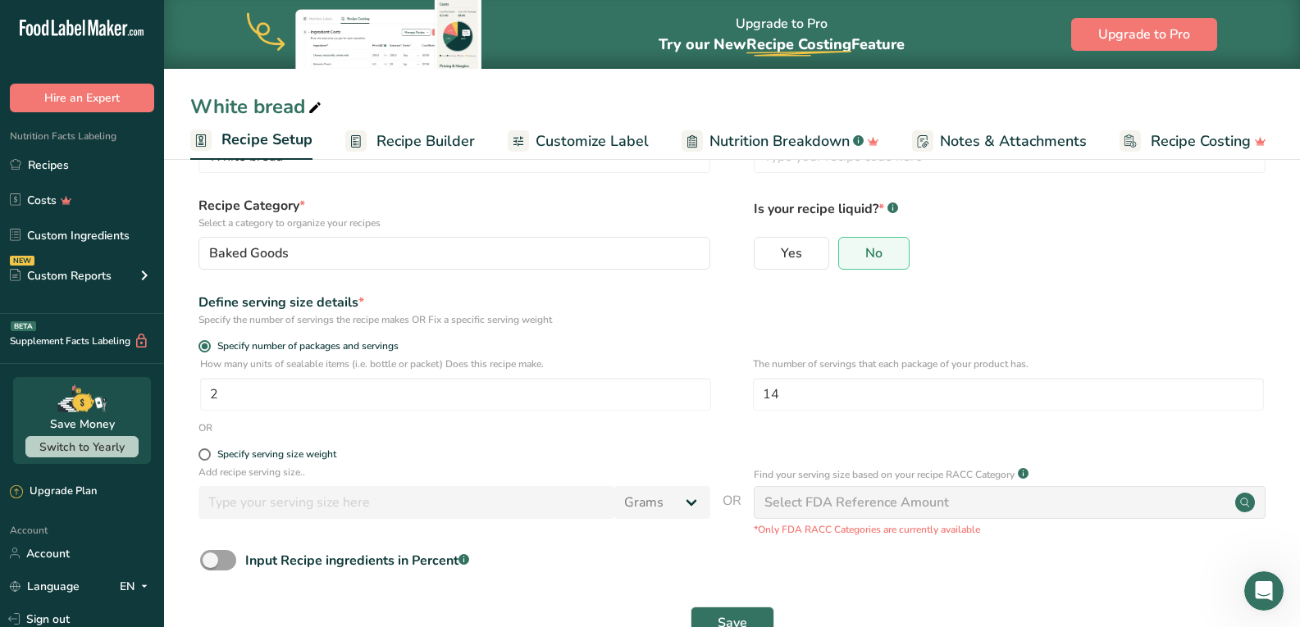
scroll to position [109, 0]
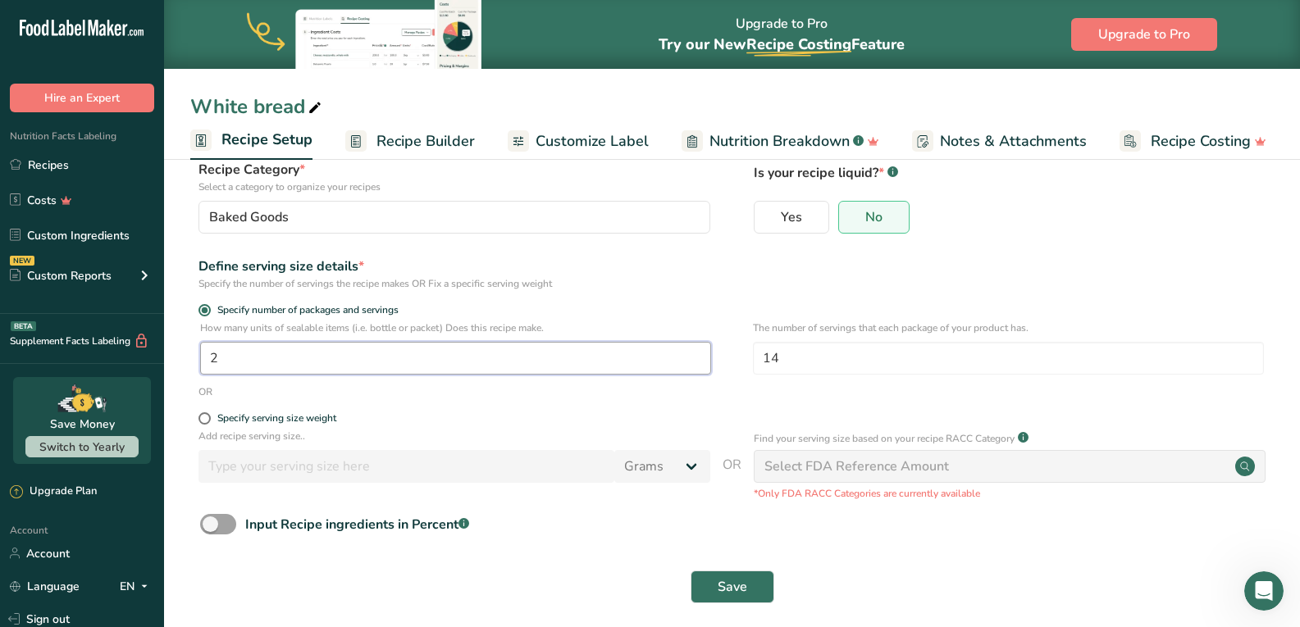
click at [401, 359] on input "2" at bounding box center [455, 358] width 511 height 33
type input "1"
type input "2"
click at [200, 418] on span at bounding box center [204, 418] width 12 height 12
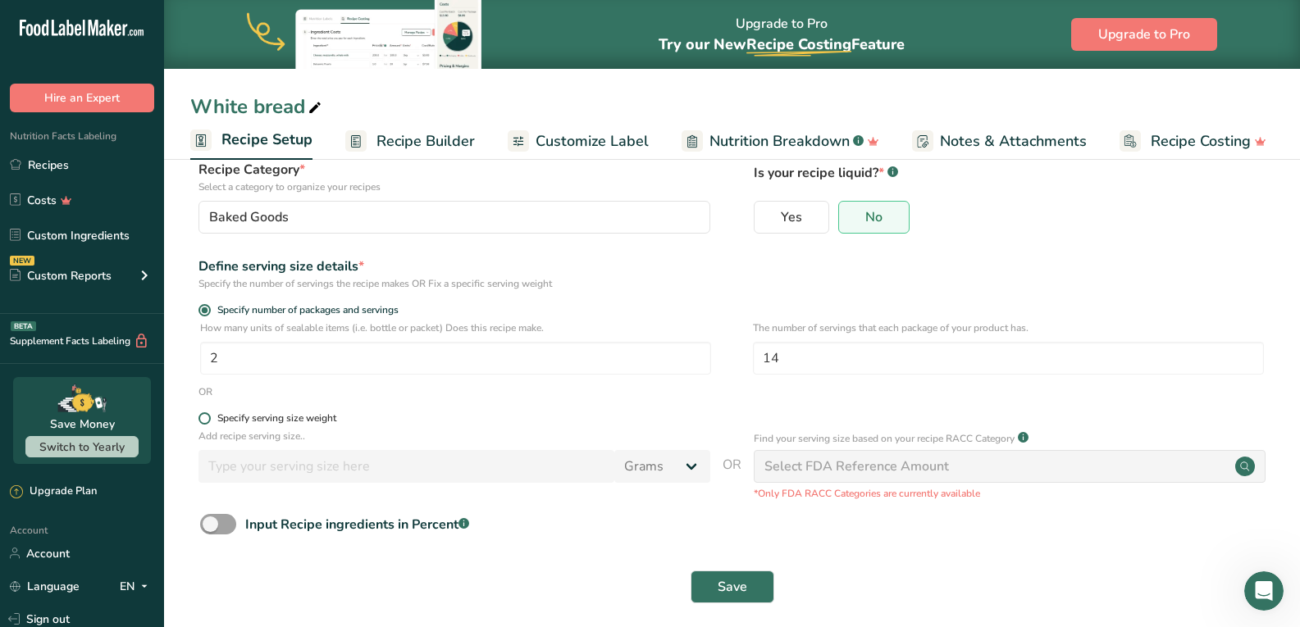
click at [200, 418] on input "Specify serving size weight" at bounding box center [203, 418] width 11 height 11
radio input "true"
radio input "false"
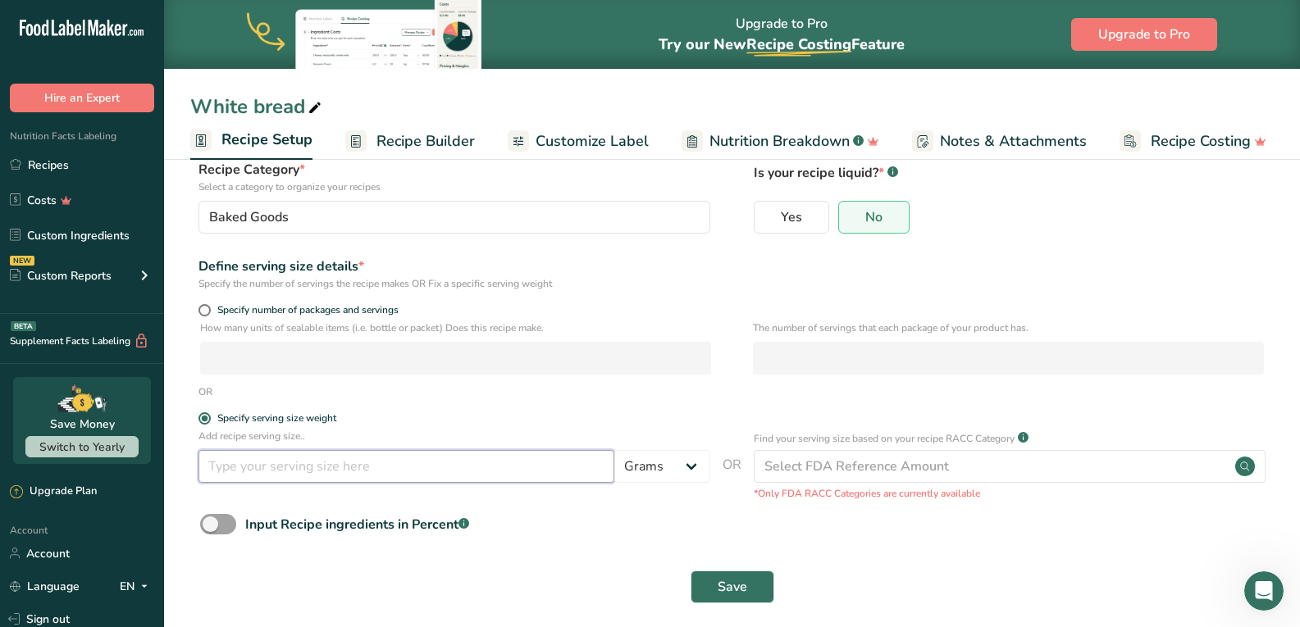
click at [260, 465] on input "number" at bounding box center [406, 466] width 416 height 33
type input "45.7"
click at [709, 577] on button "Save" at bounding box center [732, 587] width 84 height 33
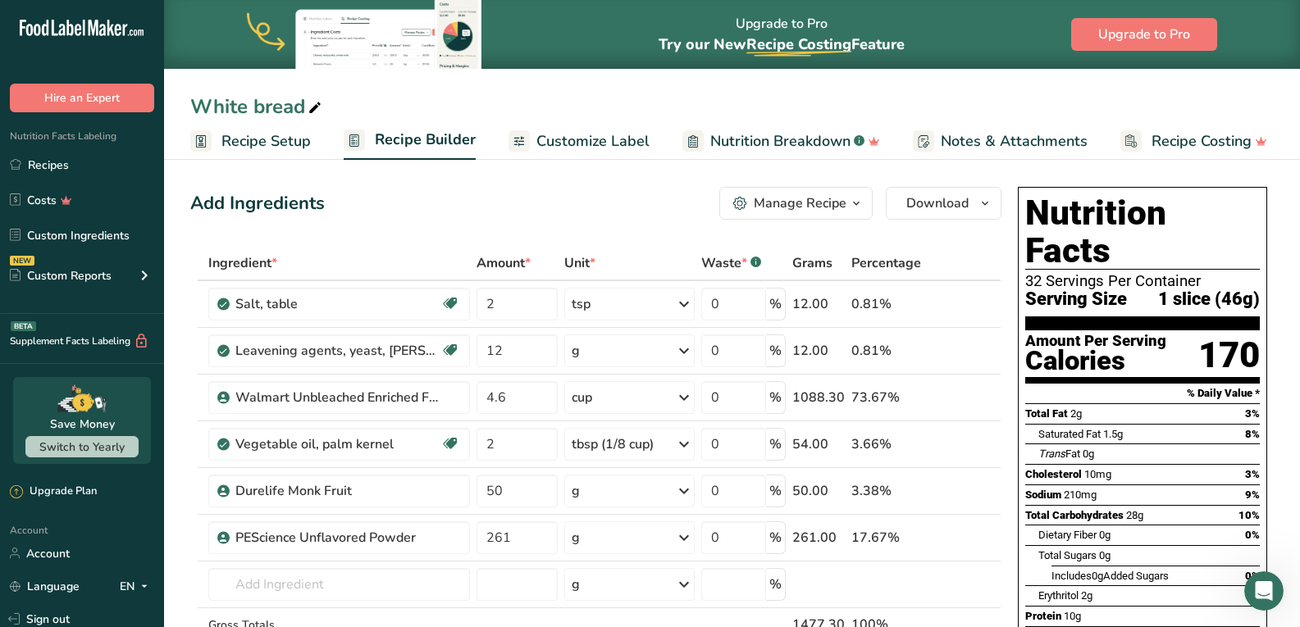
click at [280, 141] on span "Recipe Setup" at bounding box center [265, 141] width 89 height 22
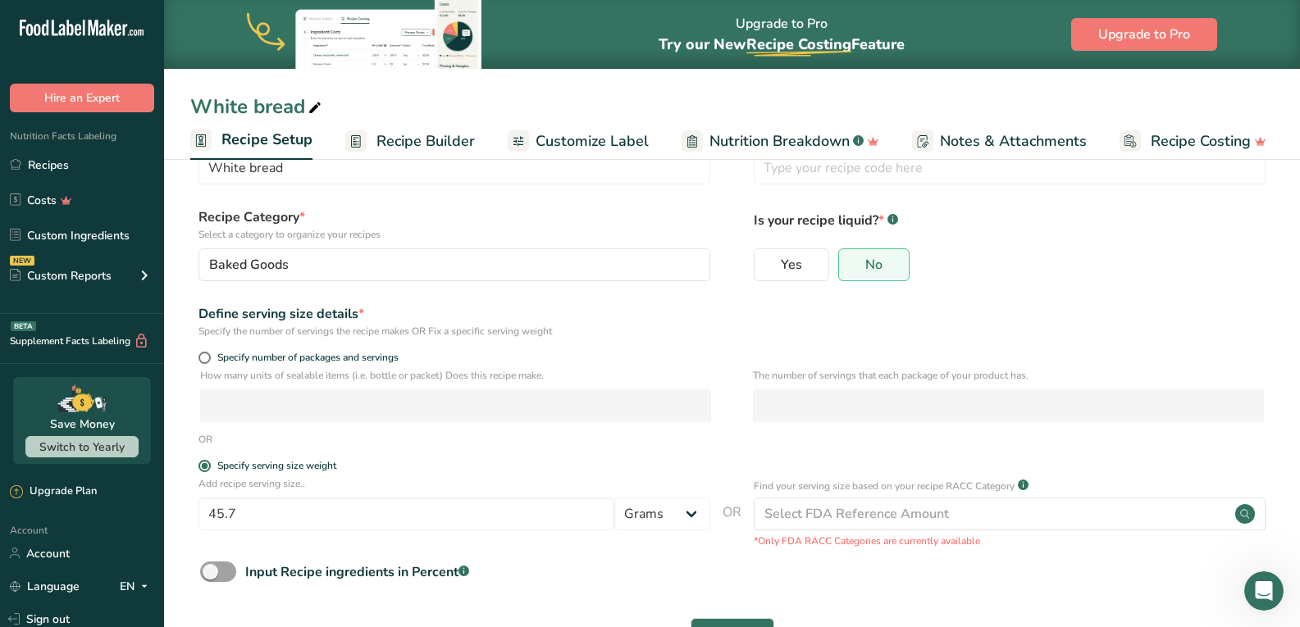
scroll to position [109, 0]
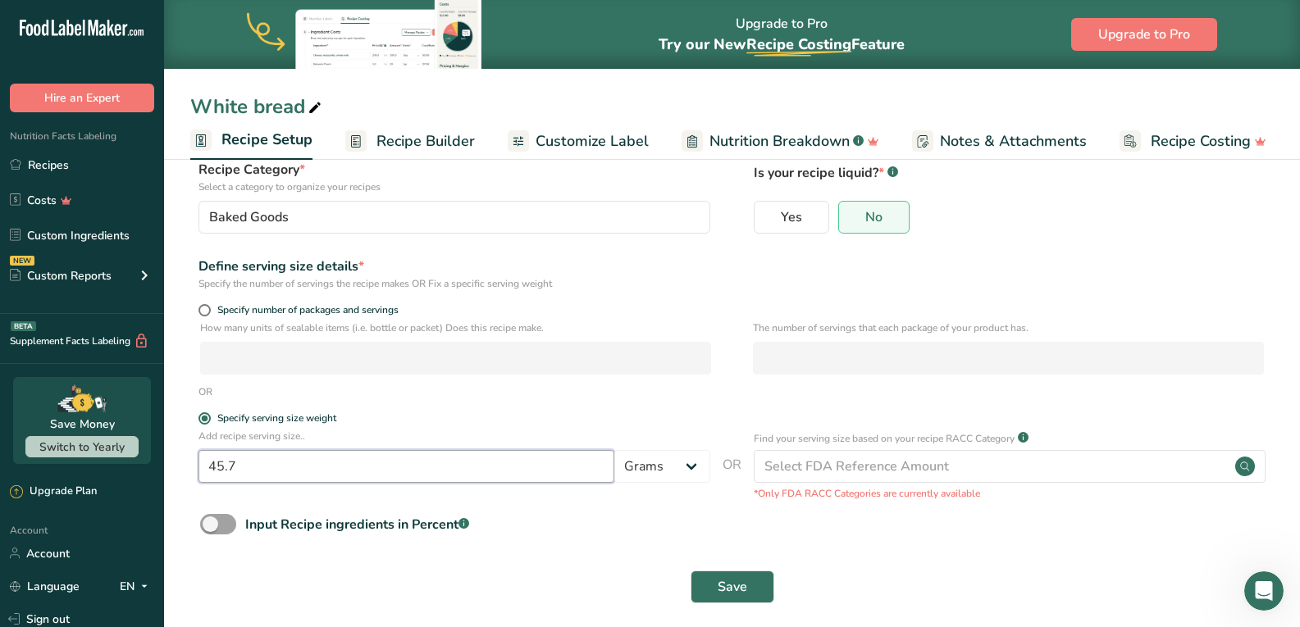
click at [496, 480] on input "45.7" at bounding box center [406, 466] width 416 height 33
type input "4"
type input "29"
click at [764, 581] on button "Save" at bounding box center [732, 587] width 84 height 33
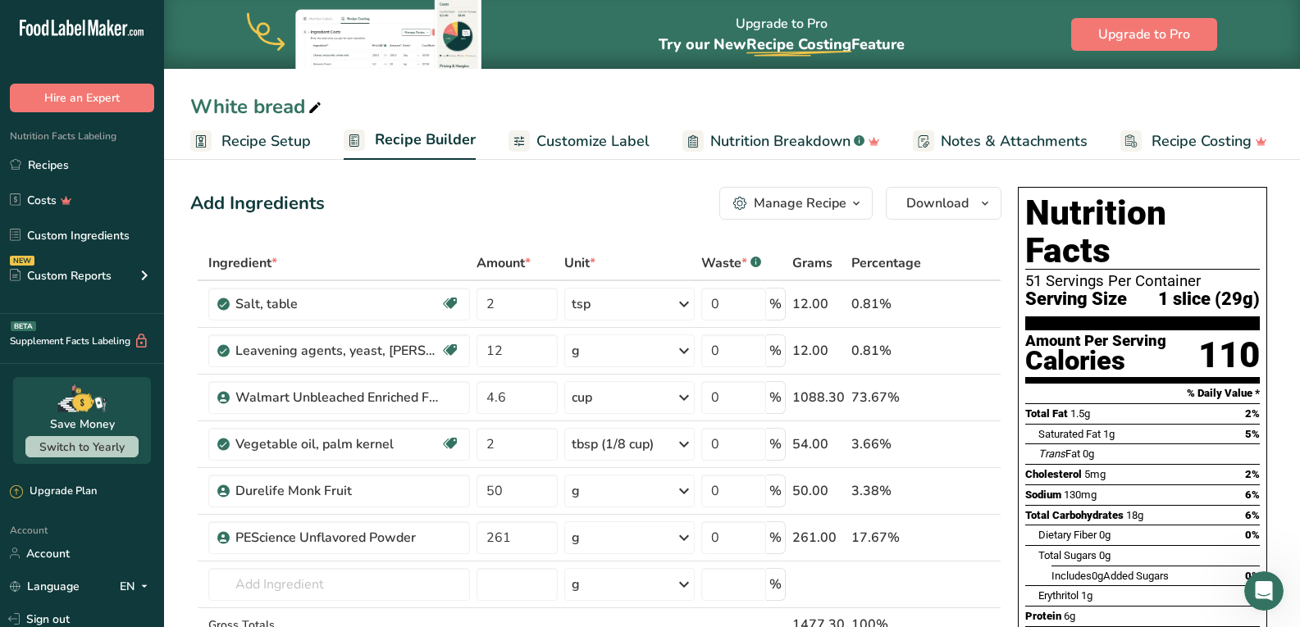
click at [597, 137] on span "Customize Label" at bounding box center [592, 141] width 113 height 22
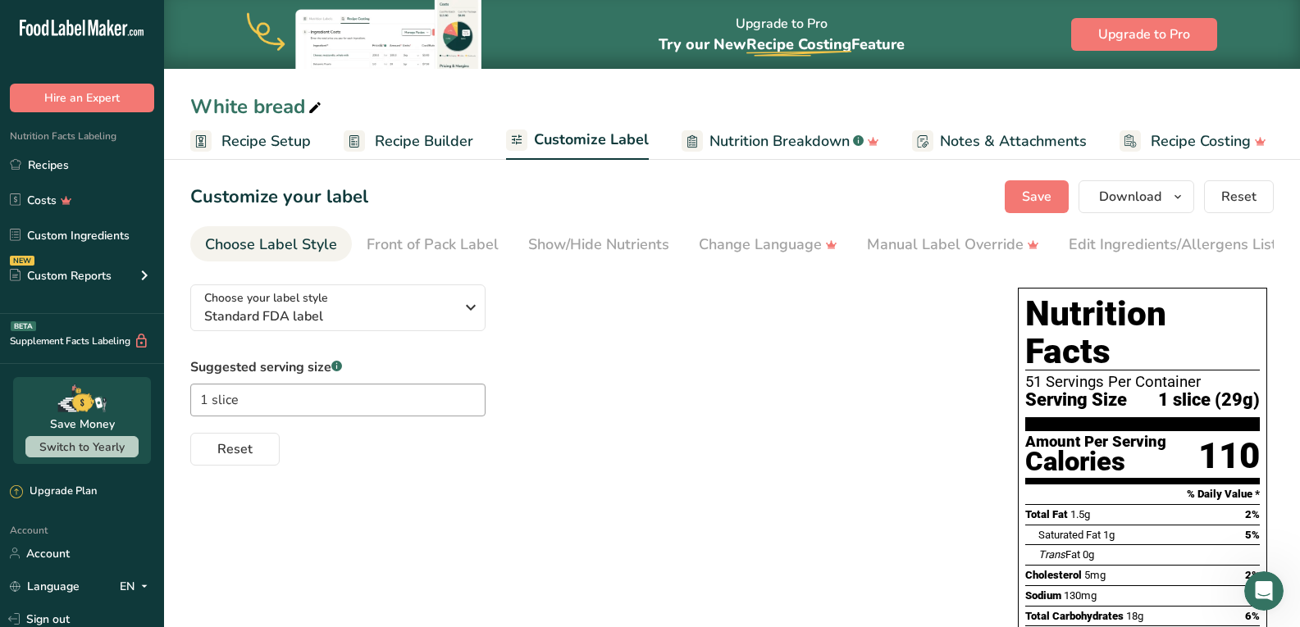
click at [285, 144] on span "Recipe Setup" at bounding box center [265, 141] width 89 height 22
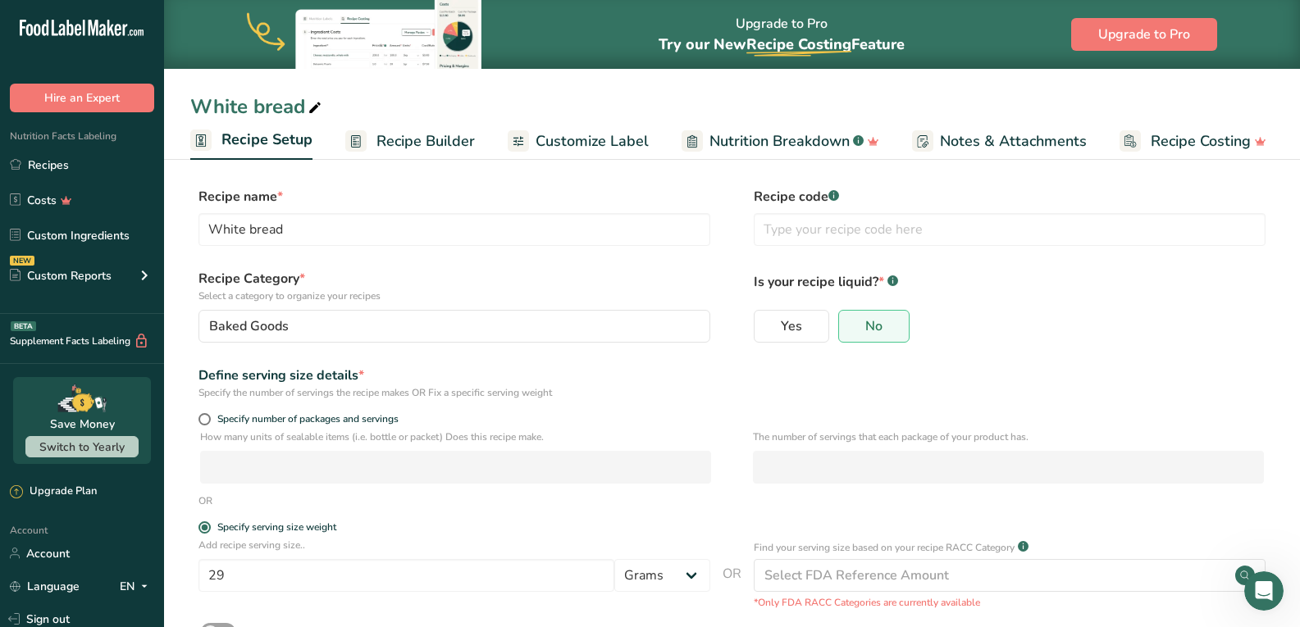
click at [420, 143] on span "Recipe Builder" at bounding box center [425, 141] width 98 height 22
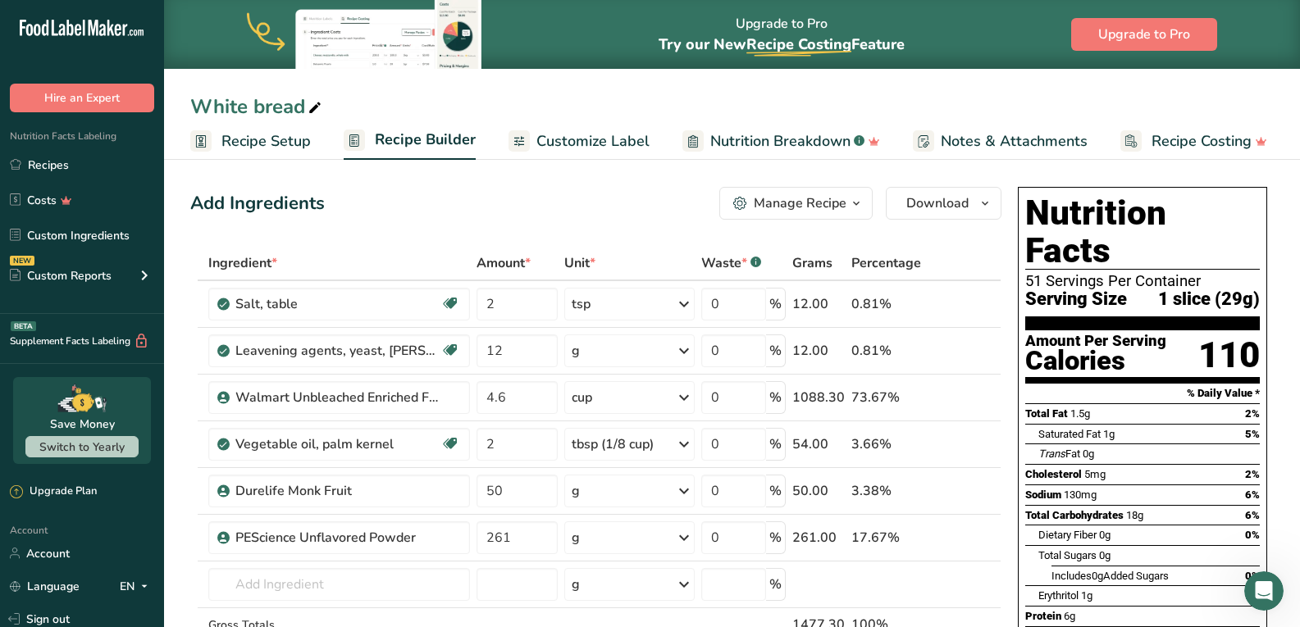
click at [291, 141] on span "Recipe Setup" at bounding box center [265, 141] width 89 height 22
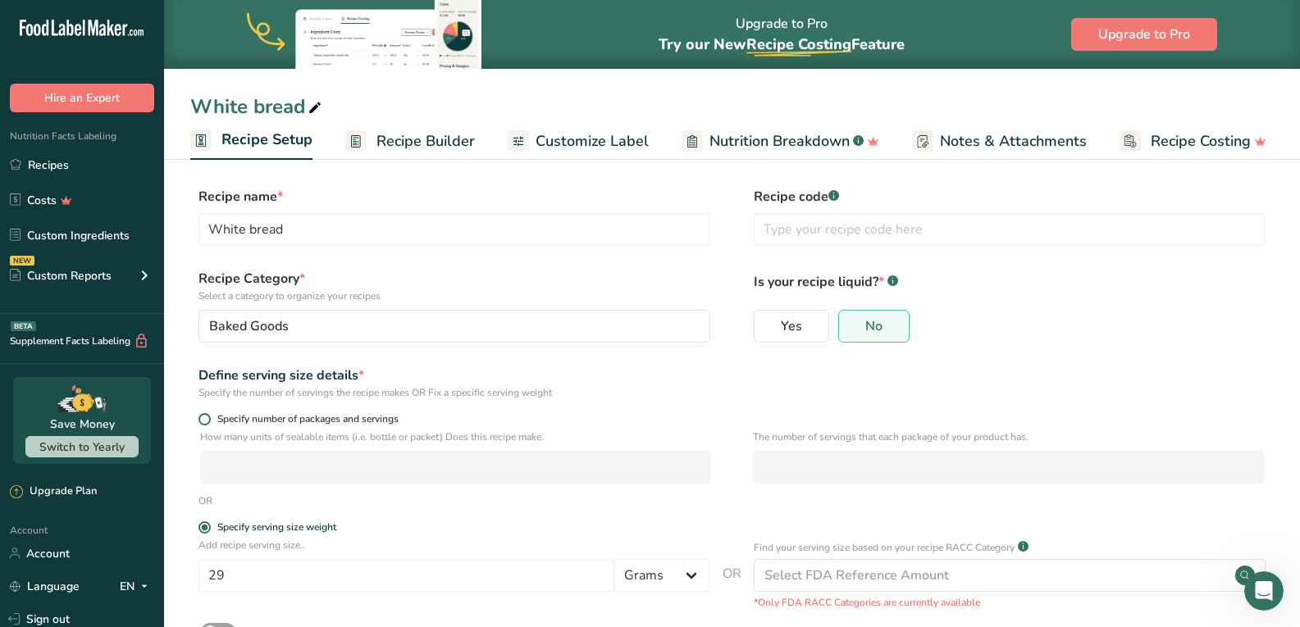
click at [208, 419] on span at bounding box center [204, 419] width 12 height 12
click at [208, 419] on input "Specify number of packages and servings" at bounding box center [203, 419] width 11 height 11
radio input "true"
radio input "false"
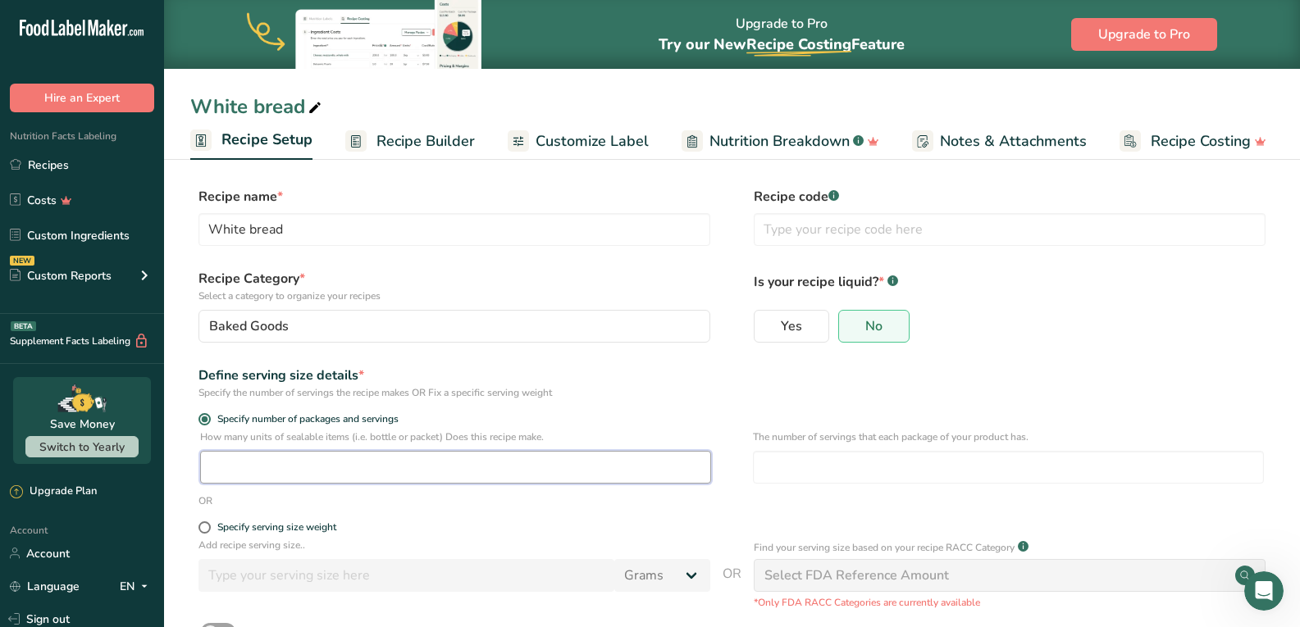
click at [281, 471] on input "number" at bounding box center [455, 467] width 511 height 33
type input "2"
click at [811, 470] on input "number" at bounding box center [1008, 467] width 511 height 33
type input "22"
click at [1052, 303] on div "Is your recipe liquid? * .a-a{fill:#347362;}.b-a{fill:#fff;} Yes No" at bounding box center [1010, 311] width 512 height 84
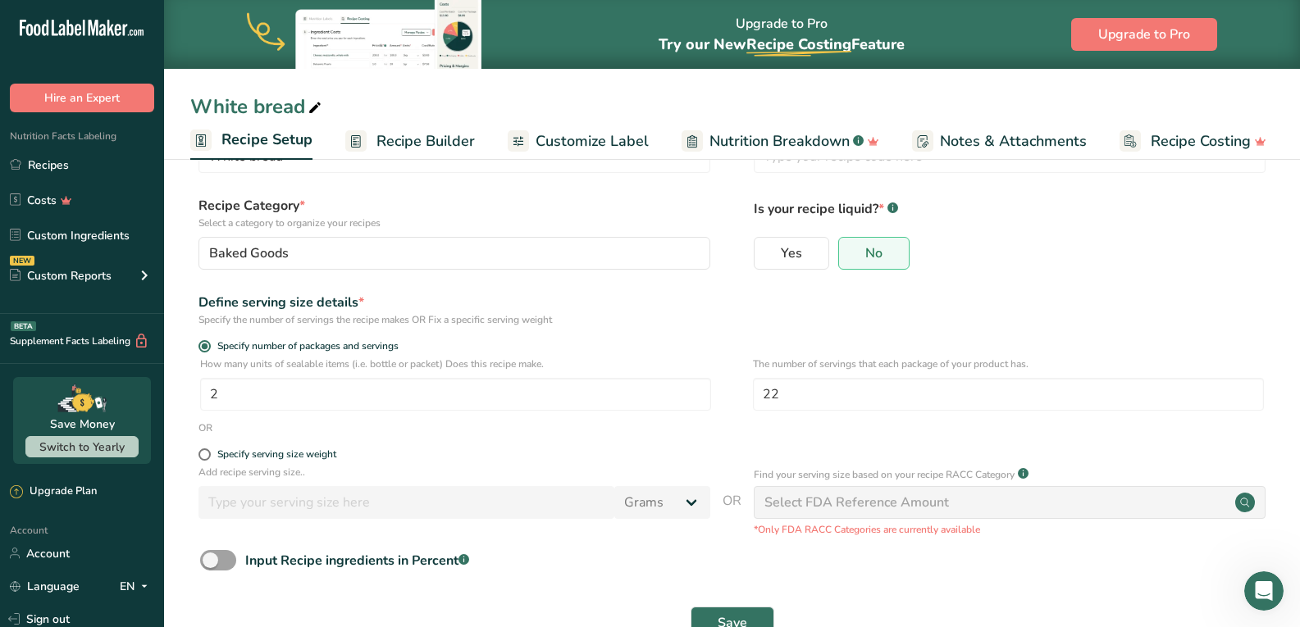
scroll to position [121, 0]
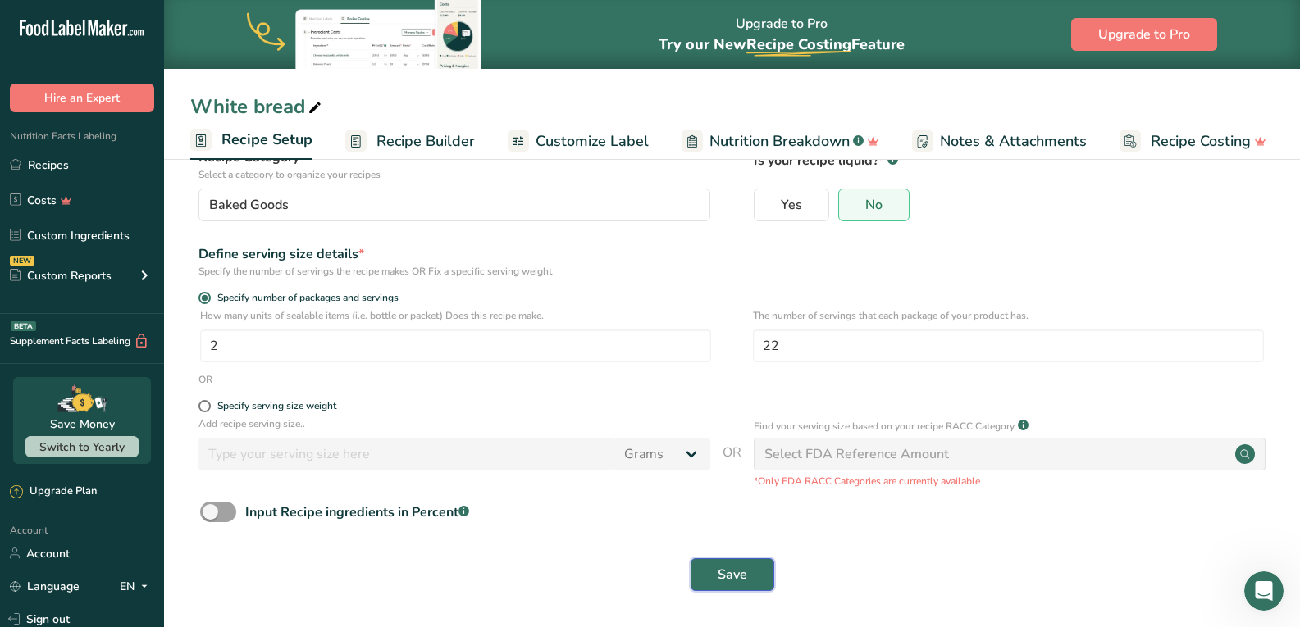
click at [703, 574] on button "Save" at bounding box center [732, 574] width 84 height 33
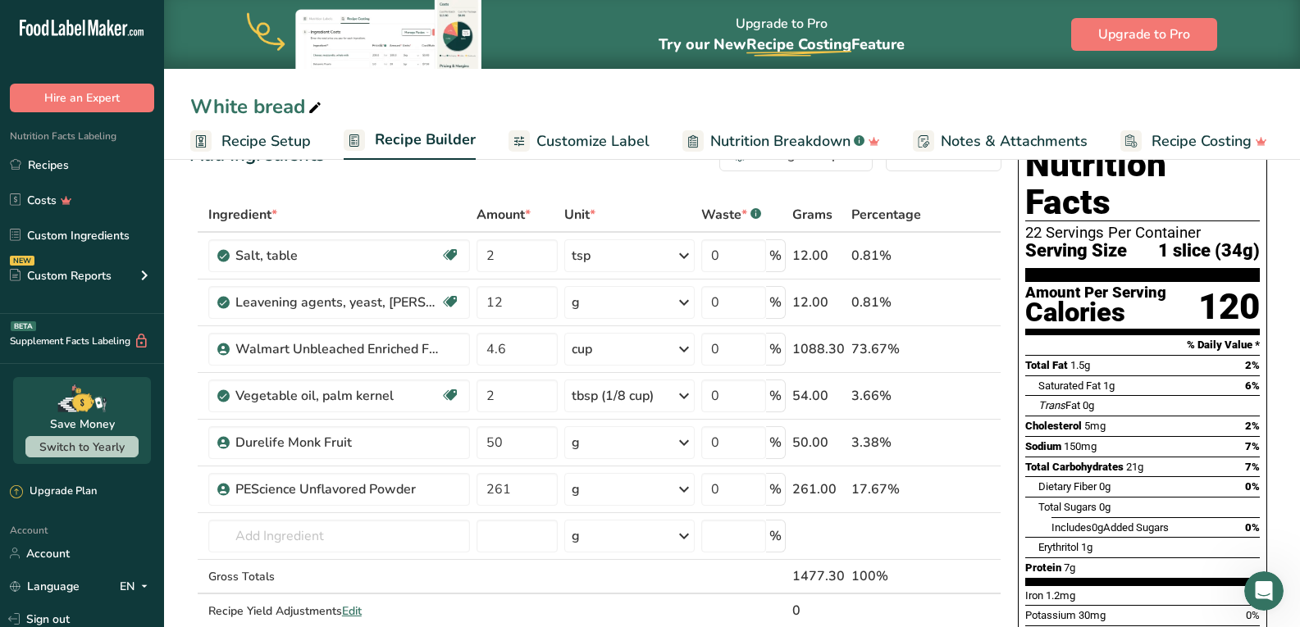
scroll to position [12, 0]
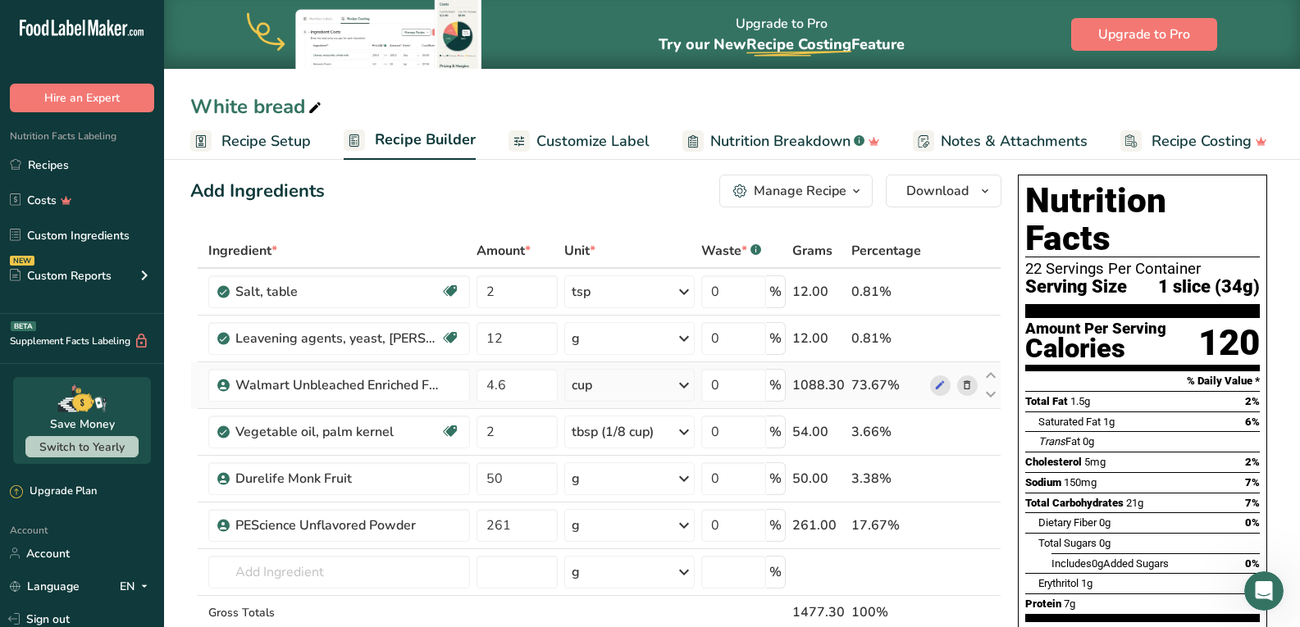
click at [966, 386] on icon at bounding box center [966, 385] width 11 height 17
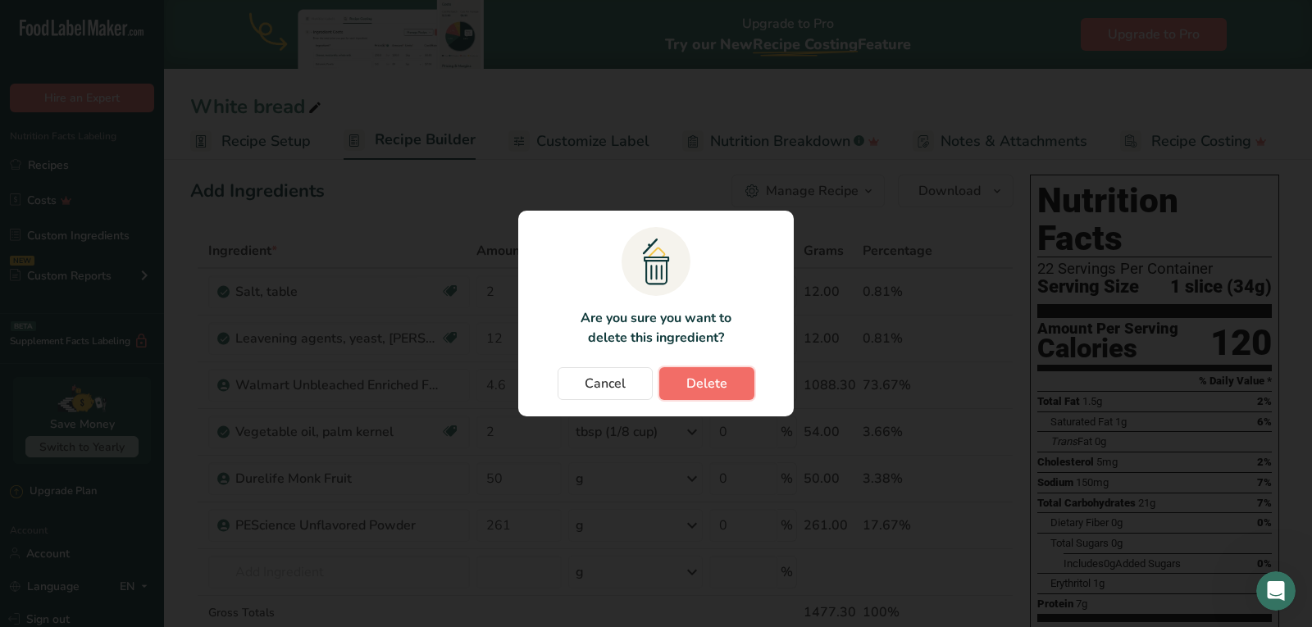
click at [720, 389] on span "Delete" at bounding box center [706, 384] width 41 height 20
type input "2"
type input "50"
type input "261"
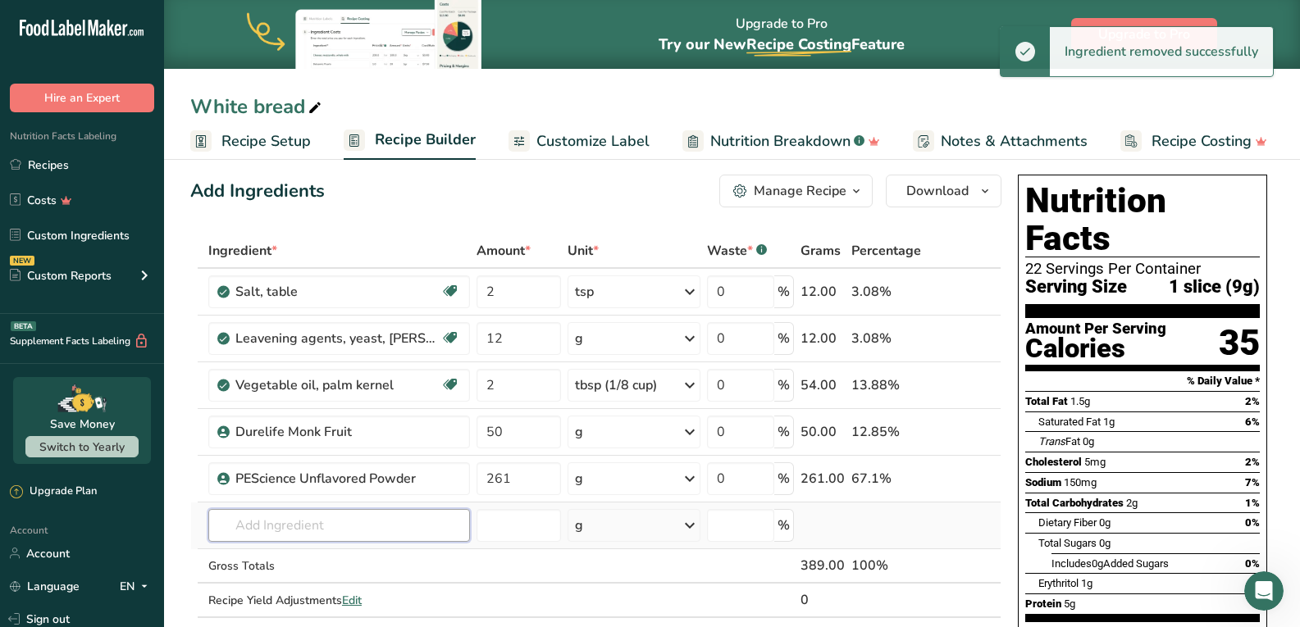
click at [335, 521] on input "text" at bounding box center [339, 525] width 262 height 33
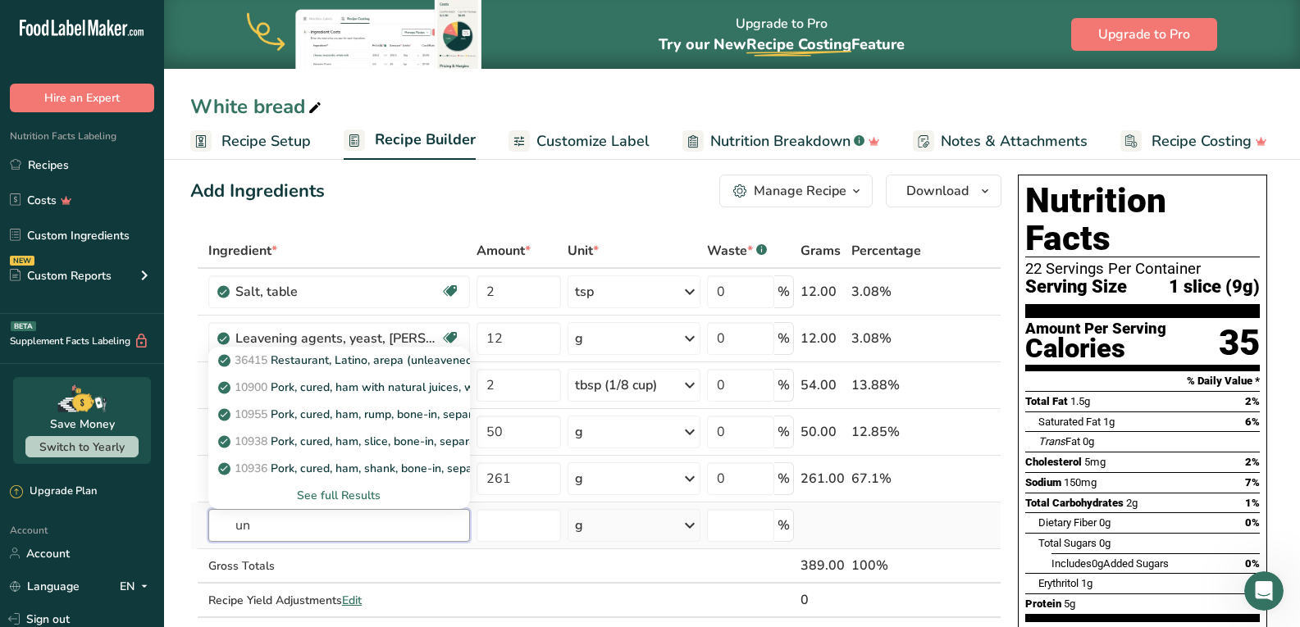
type input "u"
type input "all purpose flour"
click at [361, 351] on link "[PERSON_NAME] Unbleached All Purpose Flour" at bounding box center [339, 360] width 262 height 27
type input "[PERSON_NAME] Unbleached All Purpose Flour"
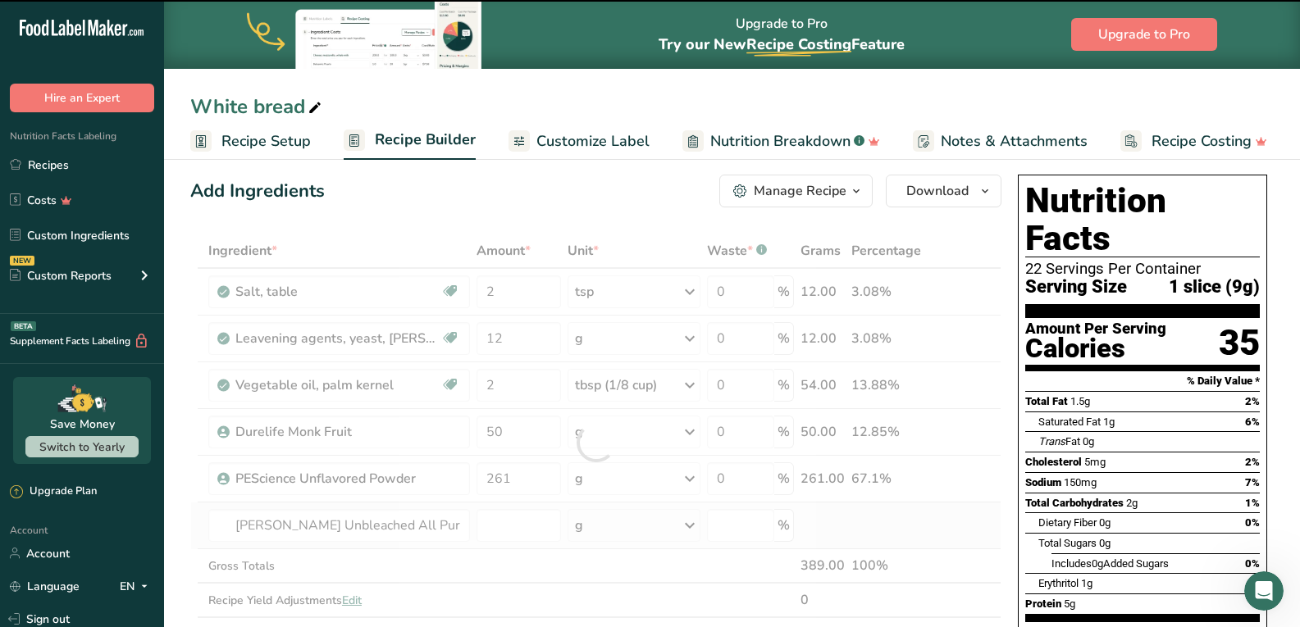
type input "0"
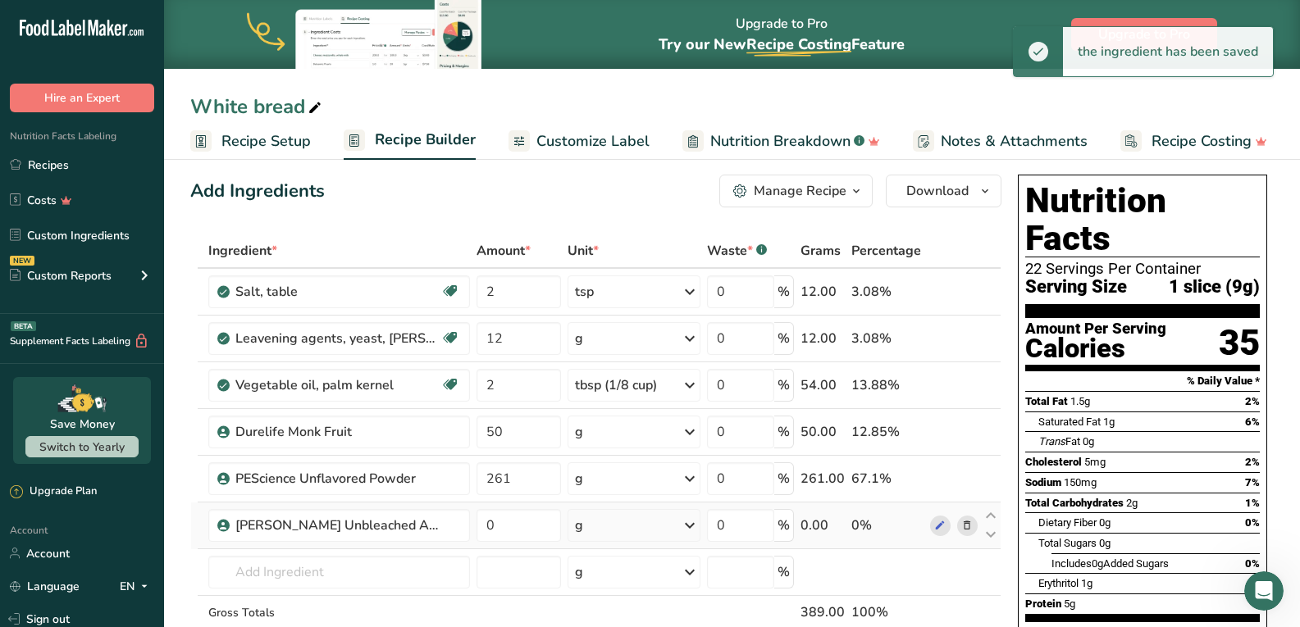
click at [643, 515] on div "g" at bounding box center [633, 525] width 133 height 33
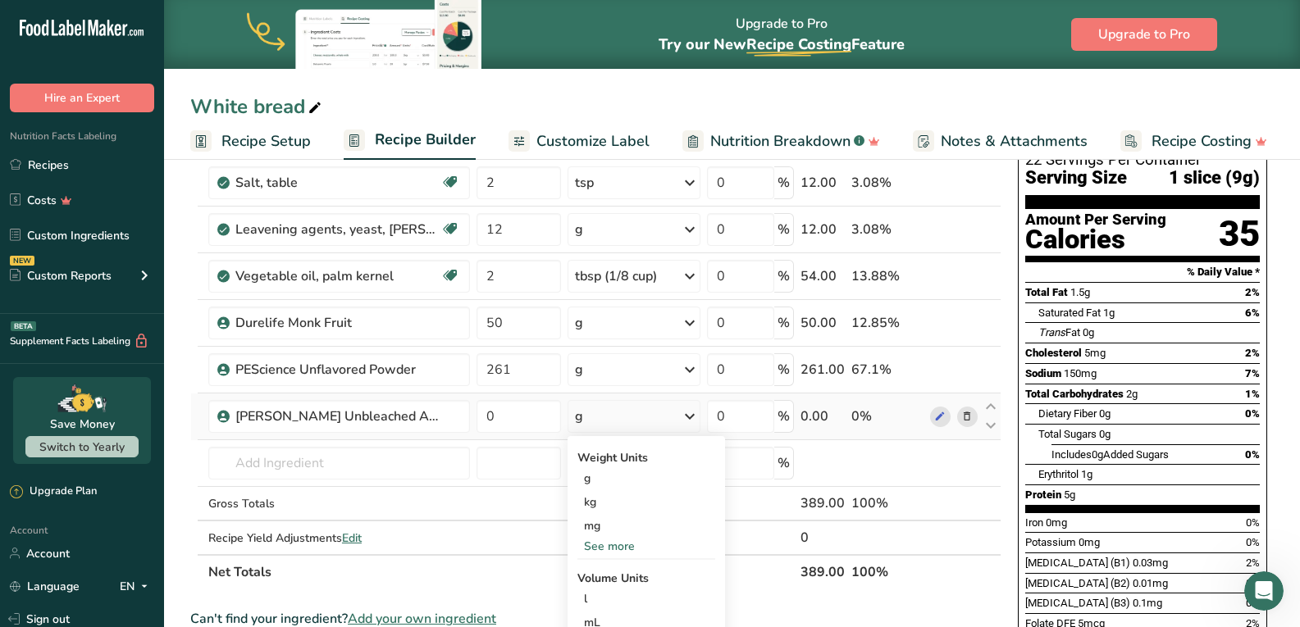
click at [621, 538] on div "See more" at bounding box center [646, 546] width 138 height 17
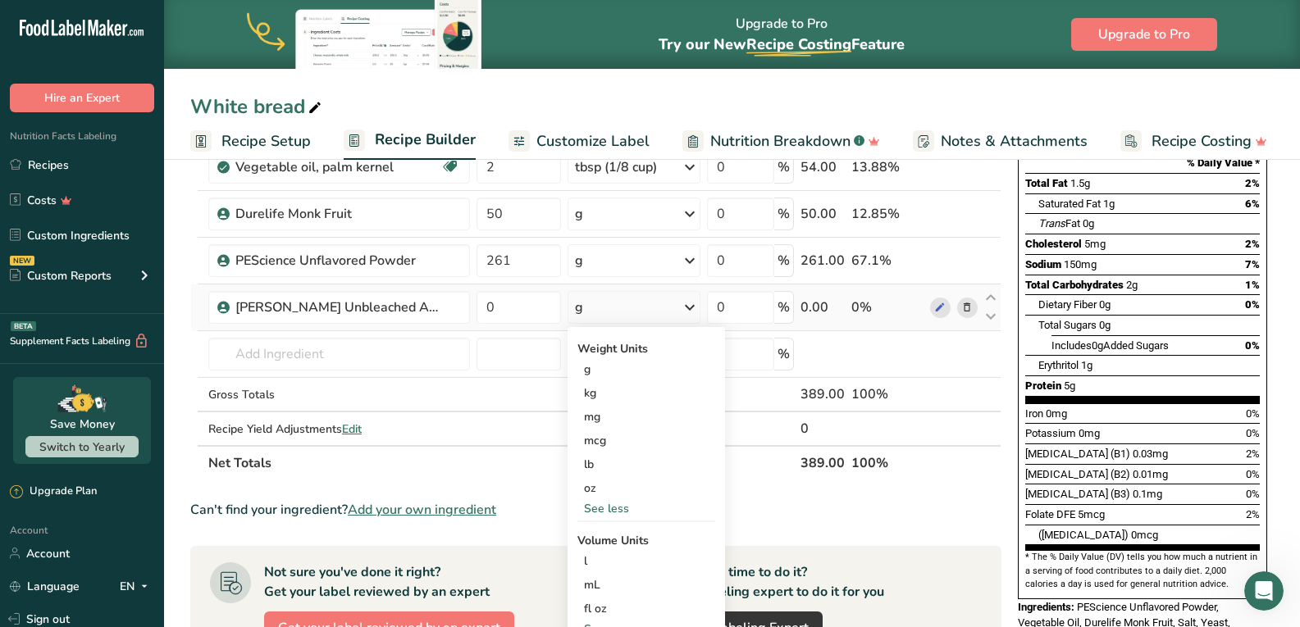
scroll to position [340, 0]
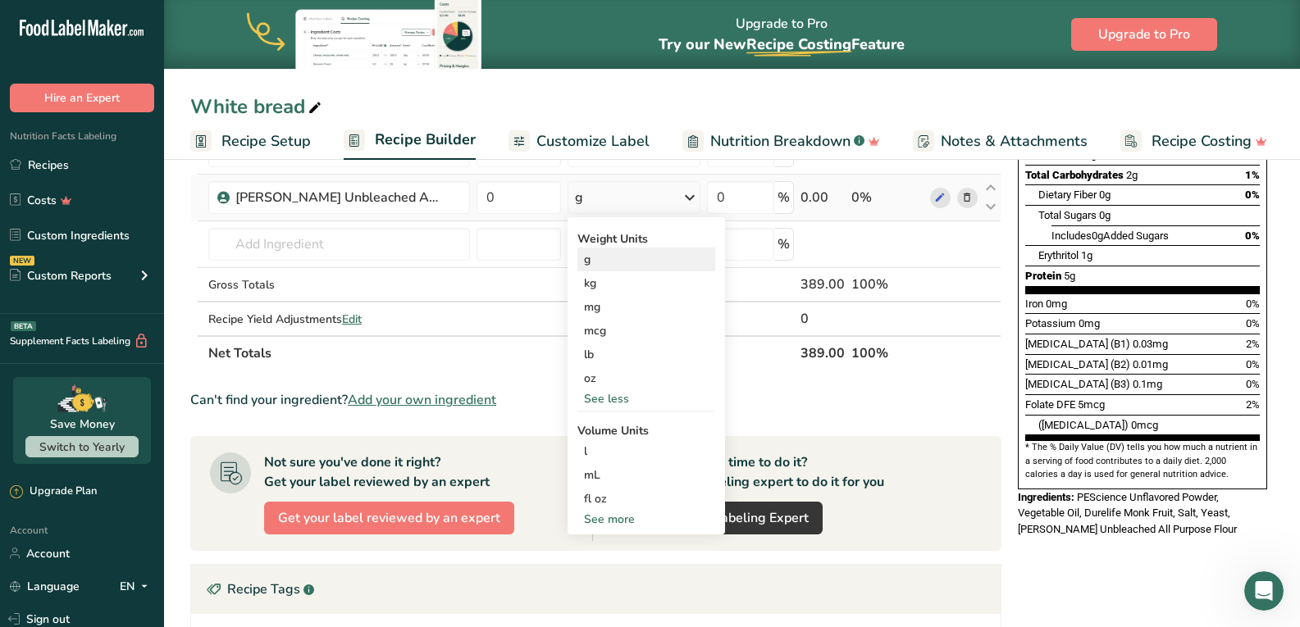
click at [606, 259] on div "g" at bounding box center [646, 260] width 138 height 24
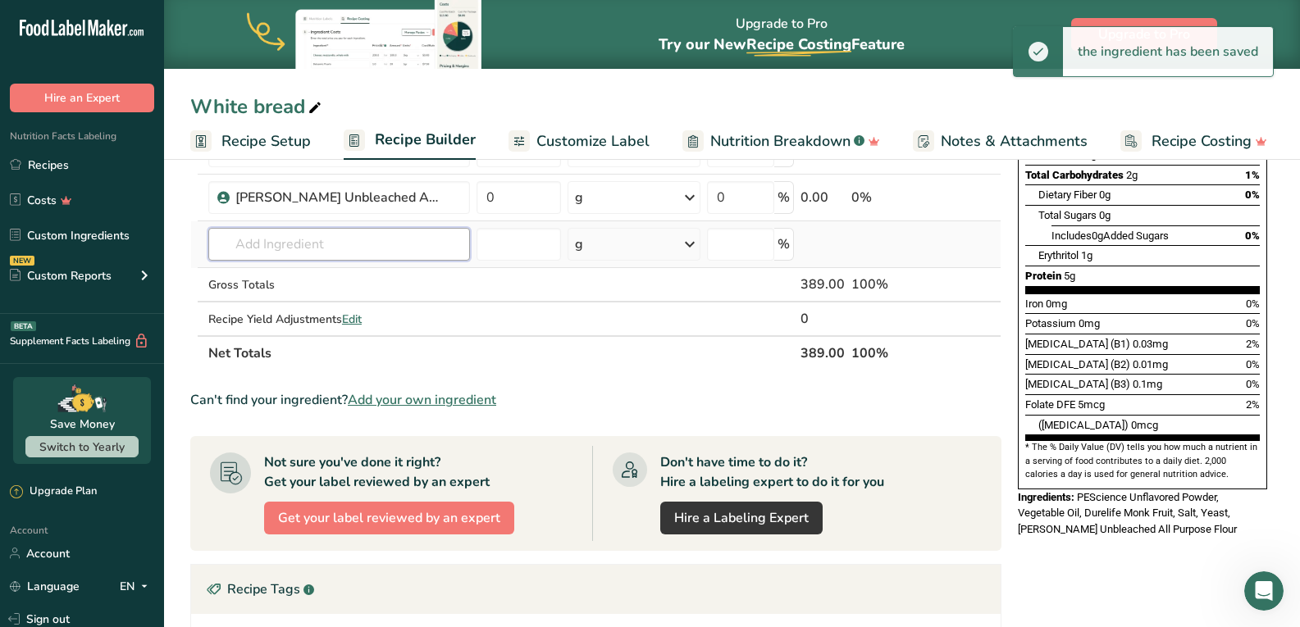
click at [393, 249] on input "text" at bounding box center [339, 244] width 262 height 33
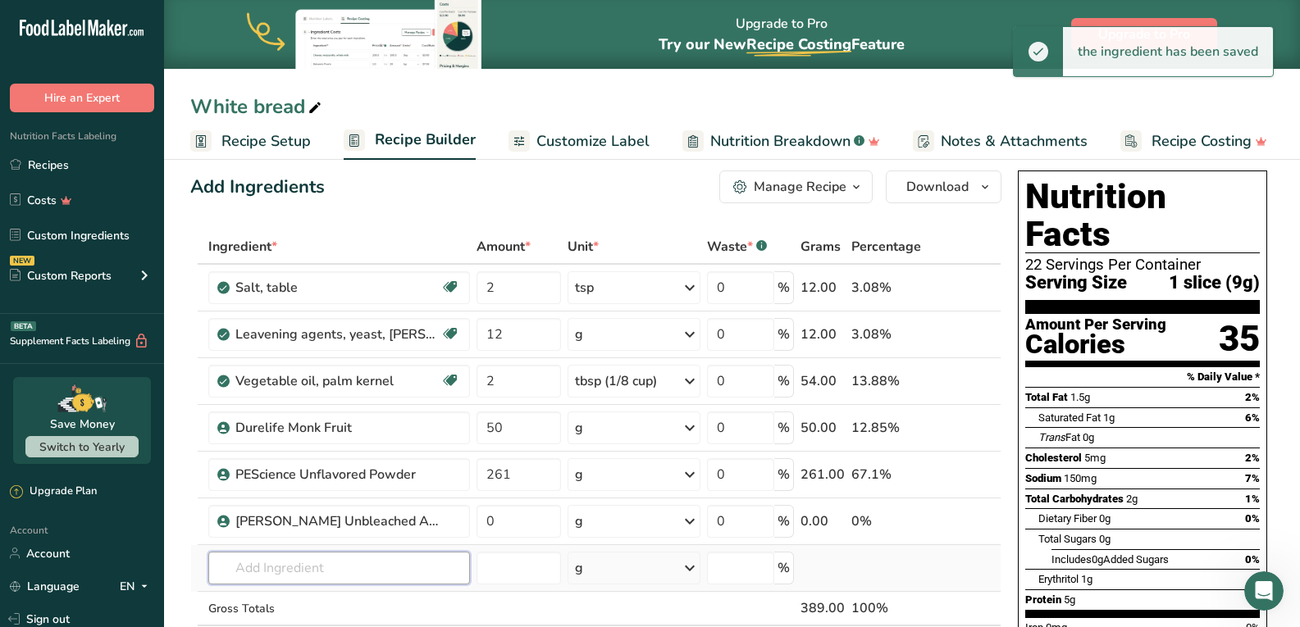
scroll to position [12, 0]
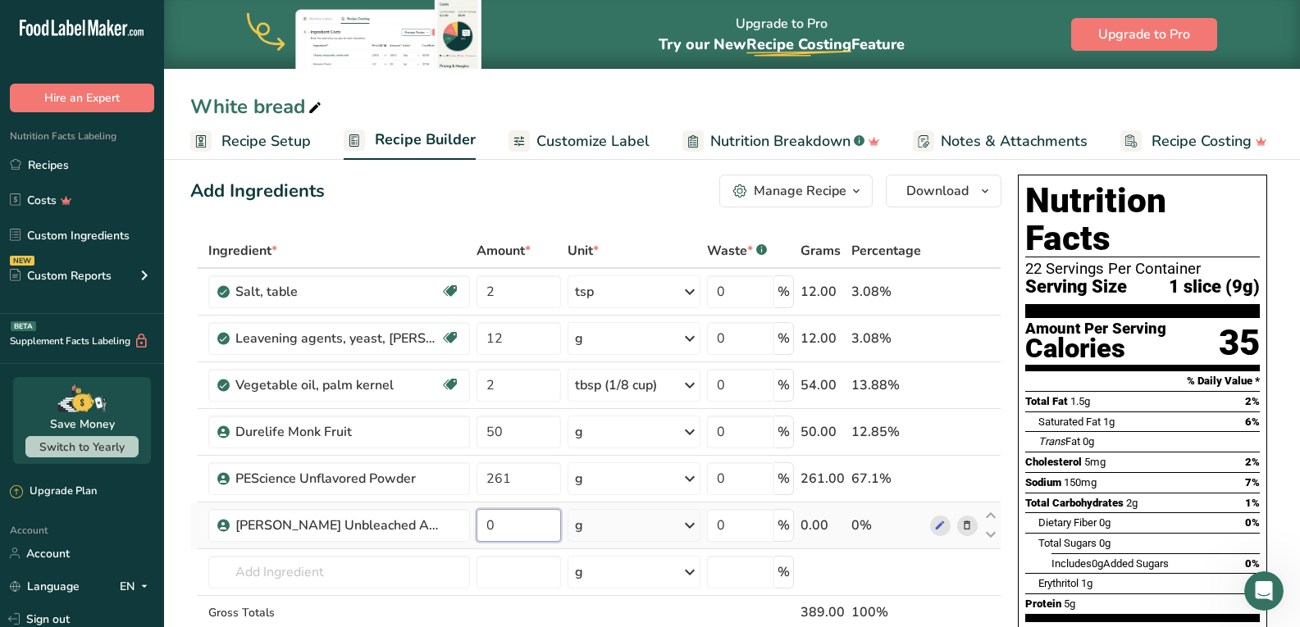
click at [517, 531] on input "0" at bounding box center [518, 525] width 84 height 33
type input "714"
click at [558, 201] on div "Add Ingredients Manage Recipe Delete Recipe Duplicate Recipe Scale Recipe Save …" at bounding box center [595, 191] width 811 height 33
